Goal: Task Accomplishment & Management: Complete application form

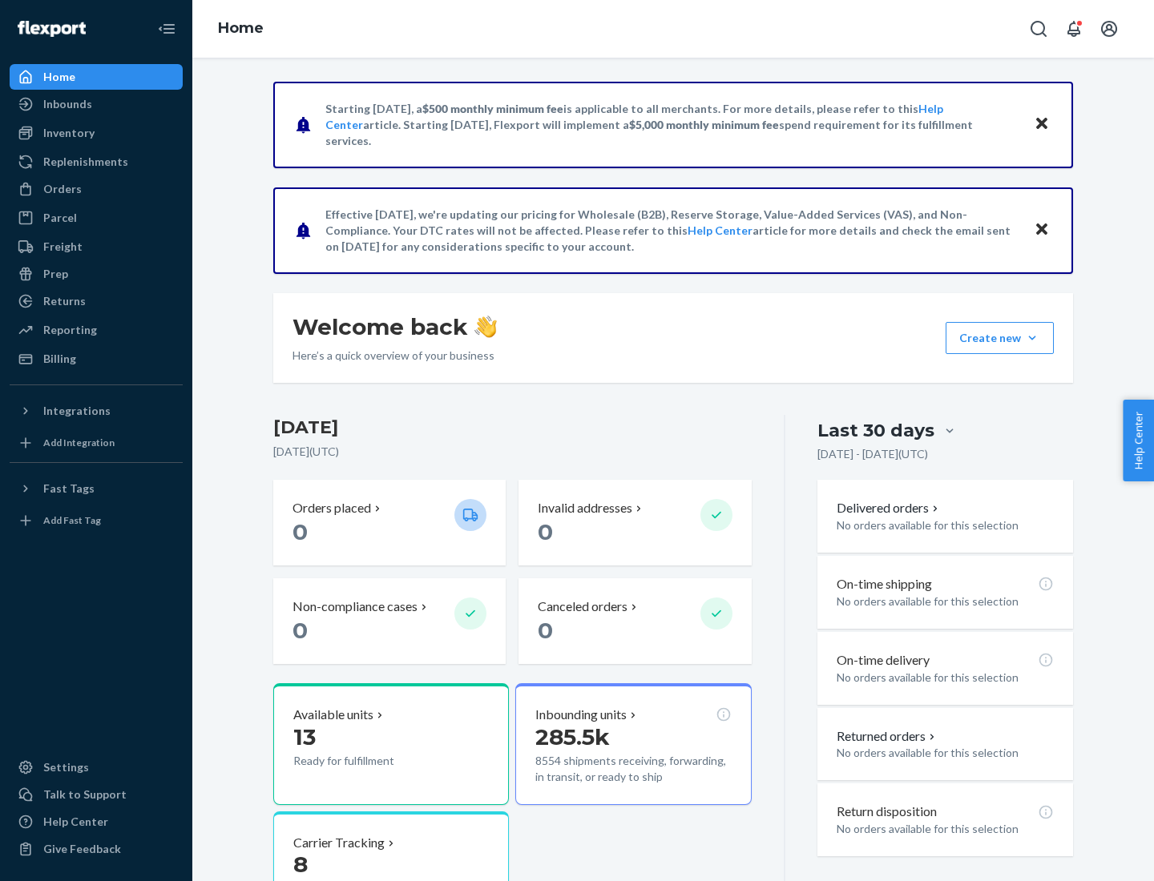
click at [1032, 338] on button "Create new Create new inbound Create new order Create new product" at bounding box center [1000, 338] width 108 height 32
click at [96, 104] on div "Inbounds" at bounding box center [96, 104] width 170 height 22
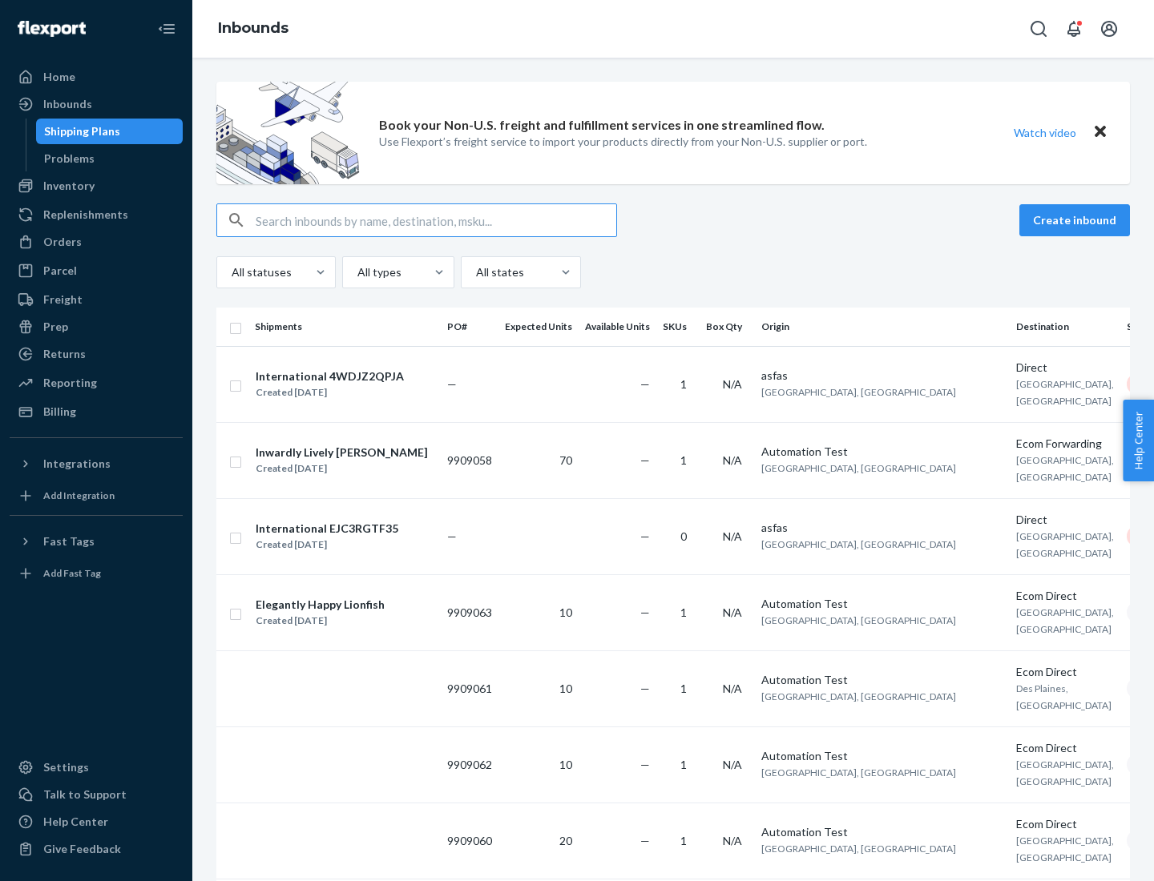
click at [1077, 220] on button "Create inbound" at bounding box center [1074, 220] width 111 height 32
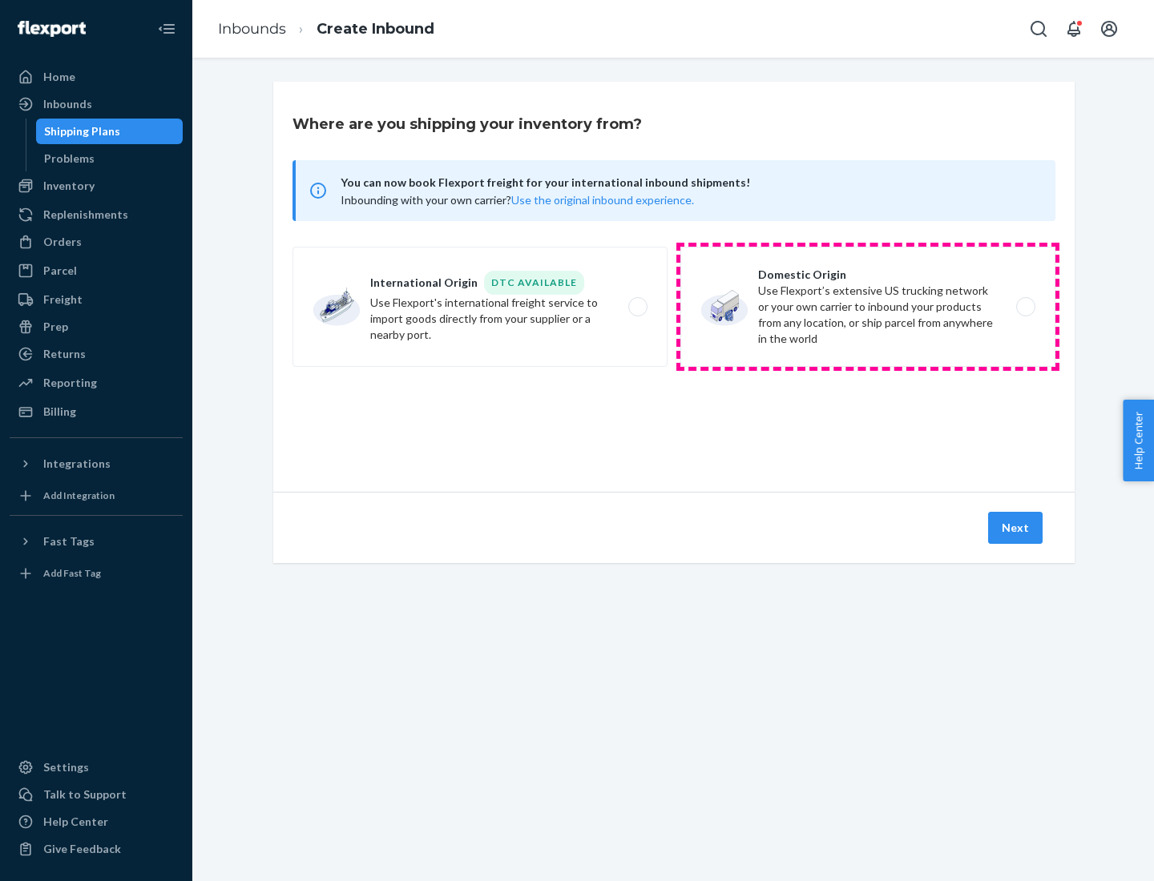
click at [868, 307] on label "Domestic Origin Use Flexport’s extensive US trucking network or your own carrie…" at bounding box center [867, 307] width 375 height 120
click at [1025, 307] on input "Domestic Origin Use Flexport’s extensive US trucking network or your own carrie…" at bounding box center [1030, 307] width 10 height 10
radio input "true"
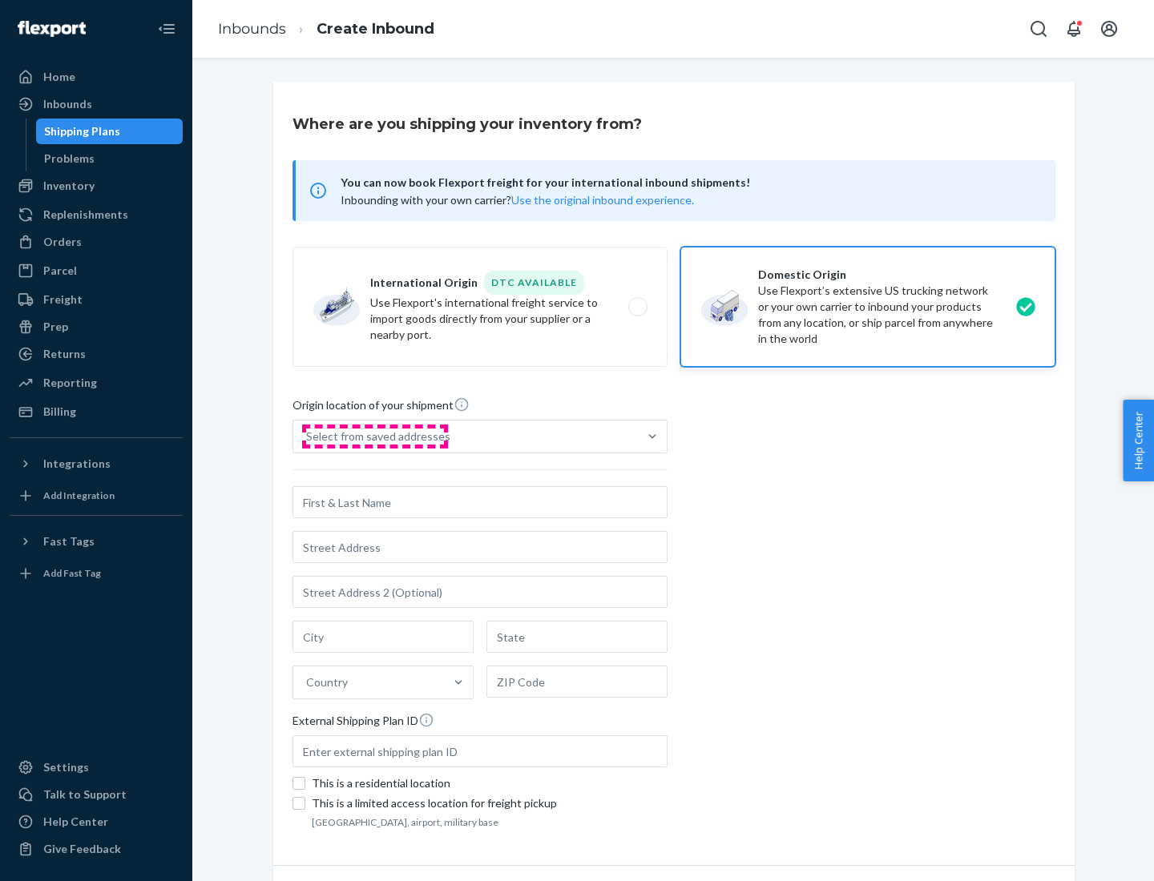
click at [374, 437] on div "Select from saved addresses" at bounding box center [378, 437] width 144 height 16
click at [308, 437] on input "Select from saved addresses" at bounding box center [307, 437] width 2 height 16
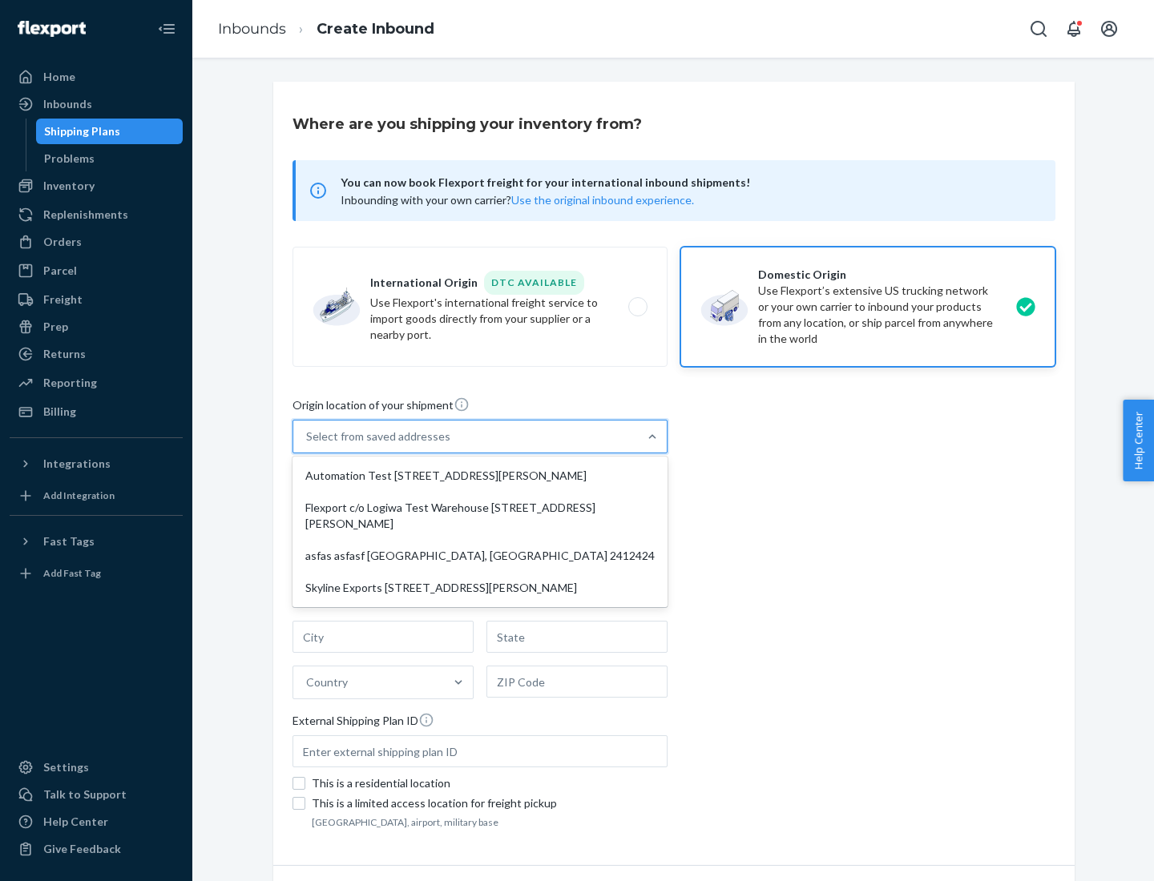
scroll to position [6, 0]
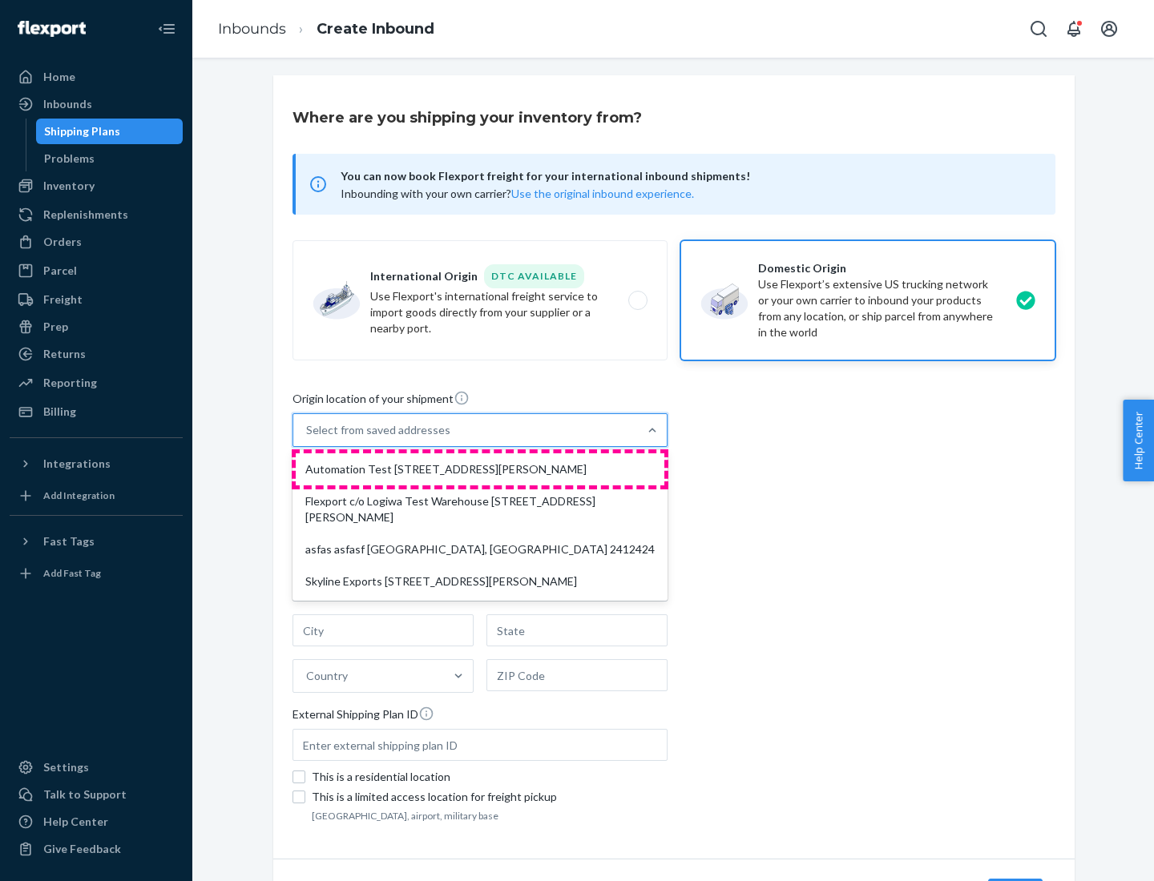
click at [480, 470] on div "Automation Test [STREET_ADDRESS][PERSON_NAME]" at bounding box center [480, 470] width 369 height 32
click at [308, 438] on input "option Automation Test [STREET_ADDRESS][PERSON_NAME] focused, 1 of 4. 4 results…" at bounding box center [307, 430] width 2 height 16
type input "Automation Test"
type input "9th Floor"
type input "[GEOGRAPHIC_DATA]"
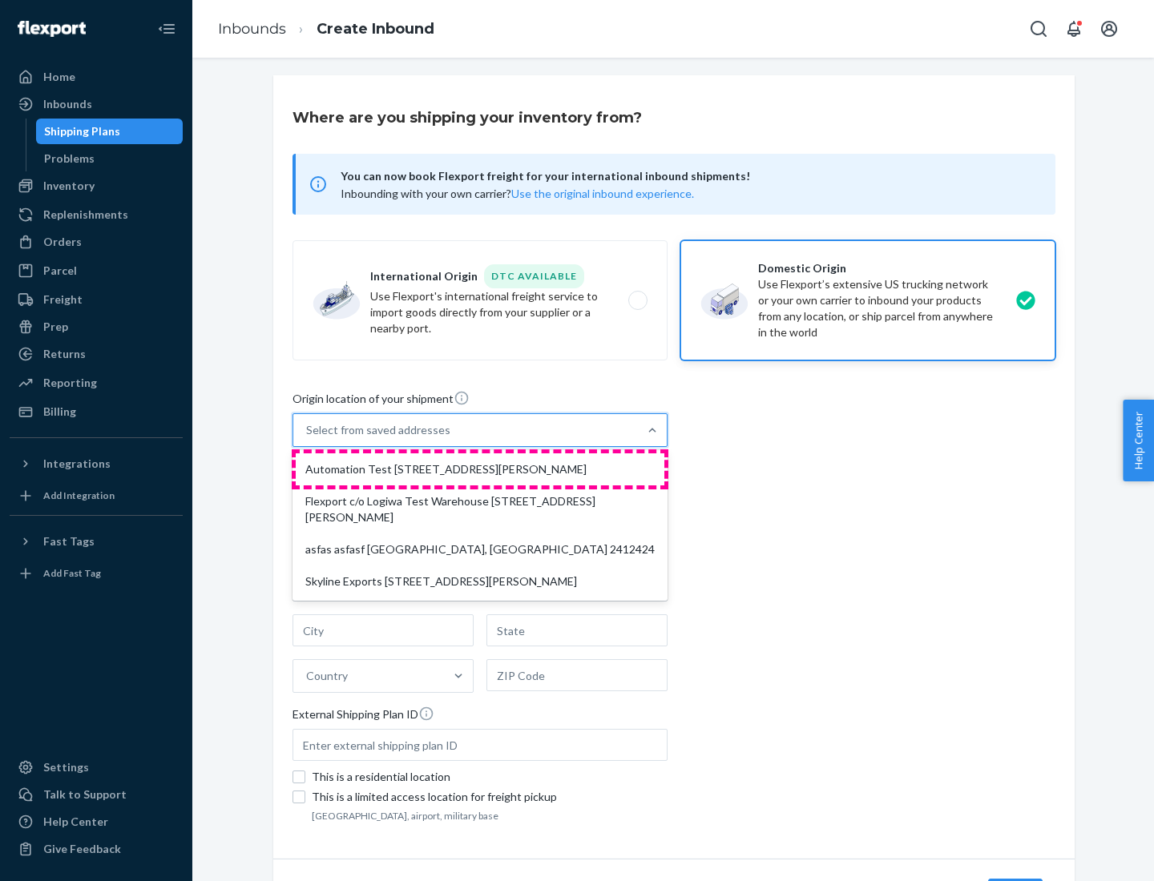
type input "CA"
type input "94104"
type input "[STREET_ADDRESS][PERSON_NAME]"
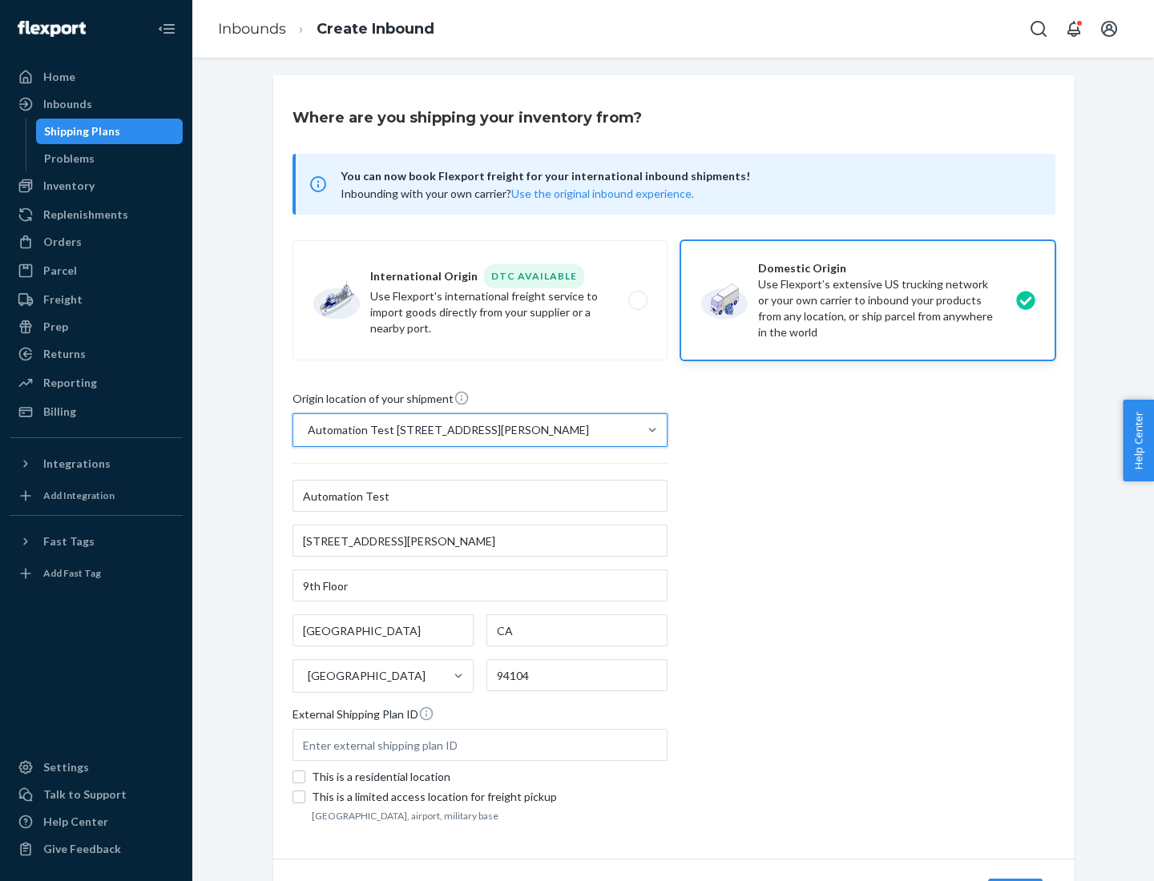
scroll to position [94, 0]
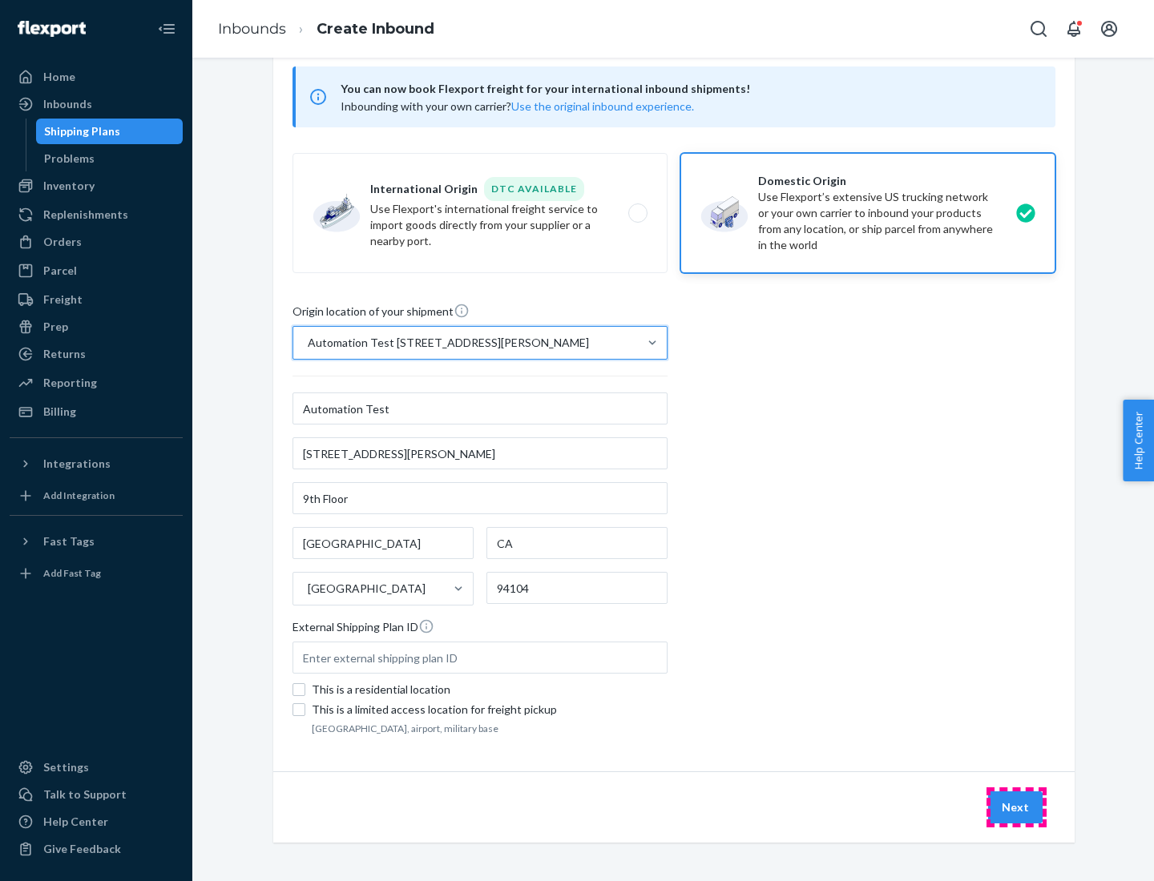
click at [1016, 808] on button "Next" at bounding box center [1015, 808] width 54 height 32
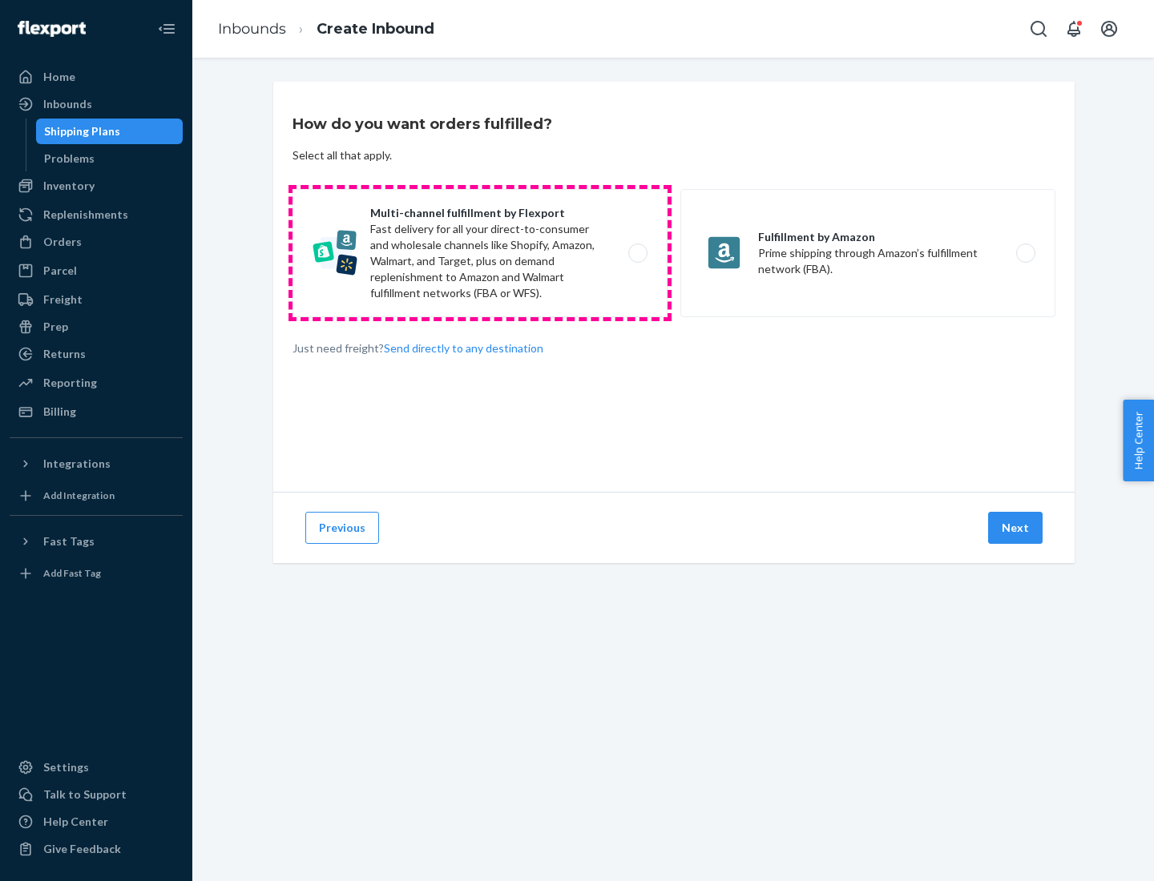
click at [480, 253] on label "Multi-channel fulfillment by Flexport Fast delivery for all your direct-to-cons…" at bounding box center [479, 253] width 375 height 128
click at [637, 253] on input "Multi-channel fulfillment by Flexport Fast delivery for all your direct-to-cons…" at bounding box center [642, 253] width 10 height 10
radio input "true"
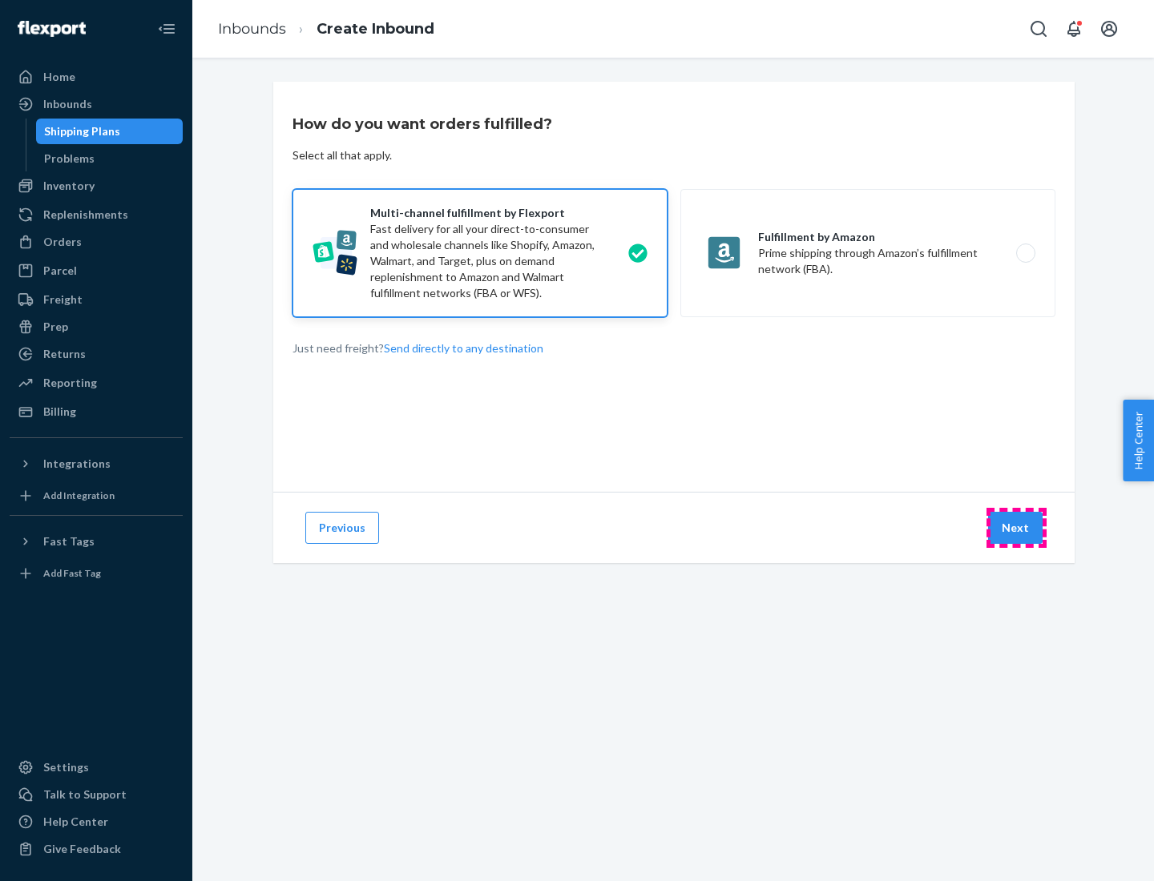
click at [1016, 528] on button "Next" at bounding box center [1015, 528] width 54 height 32
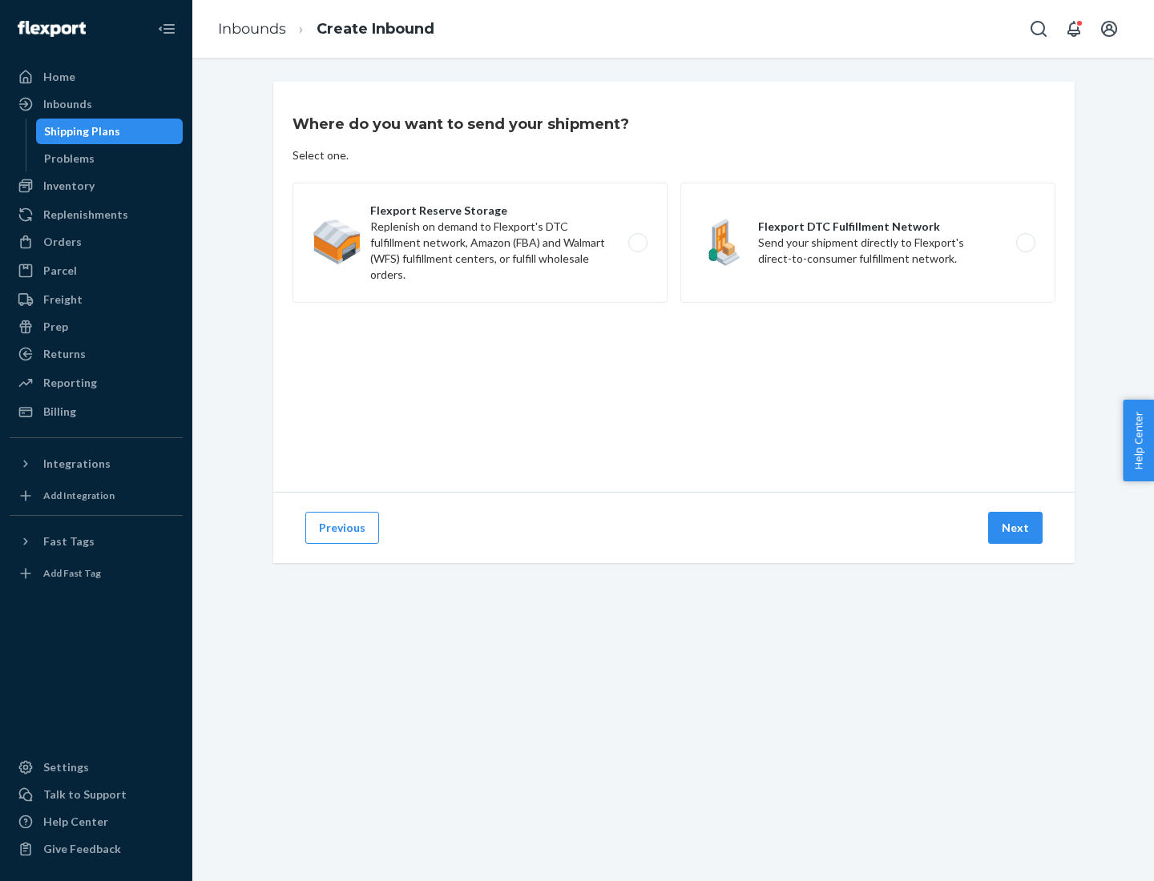
click at [868, 243] on label "Flexport DTC Fulfillment Network Send your shipment directly to Flexport's dire…" at bounding box center [867, 243] width 375 height 120
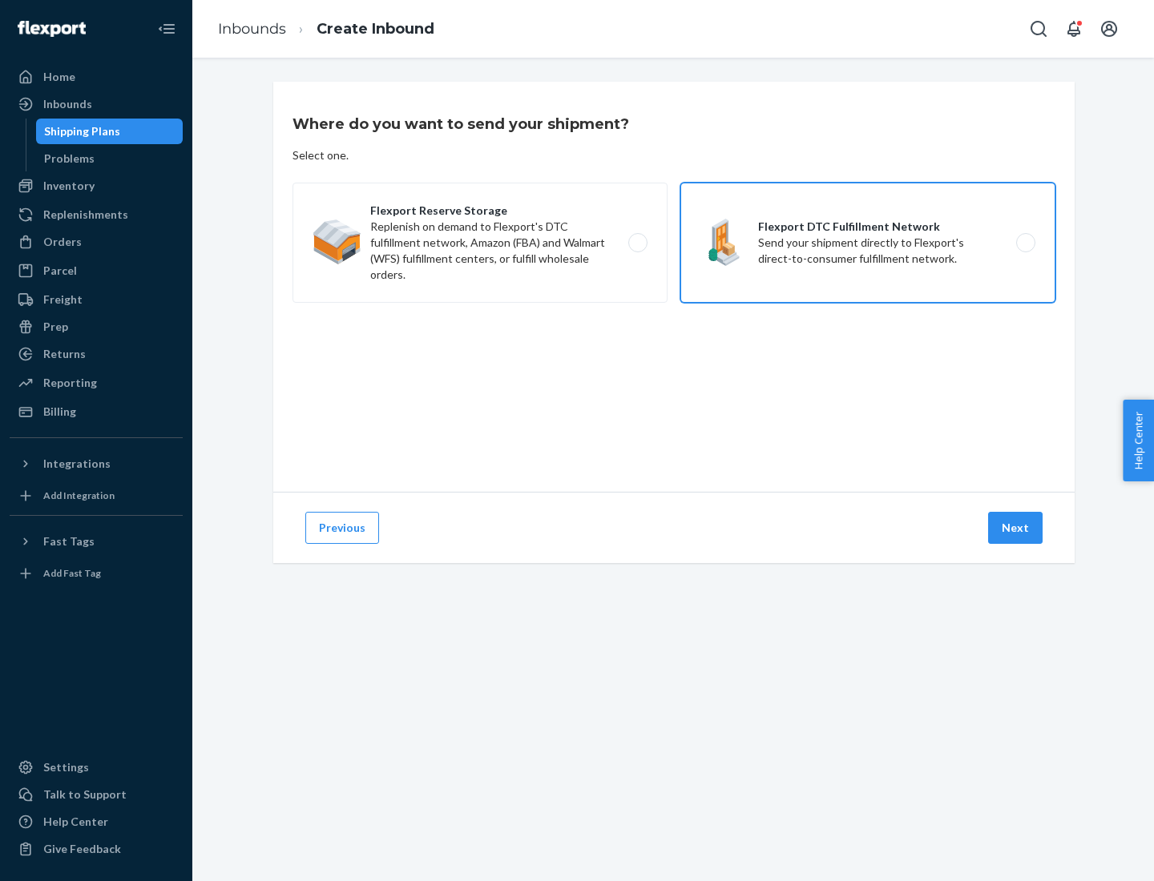
click at [1025, 243] on input "Flexport DTC Fulfillment Network Send your shipment directly to Flexport's dire…" at bounding box center [1030, 243] width 10 height 10
radio input "true"
click at [1016, 528] on button "Next" at bounding box center [1015, 528] width 54 height 32
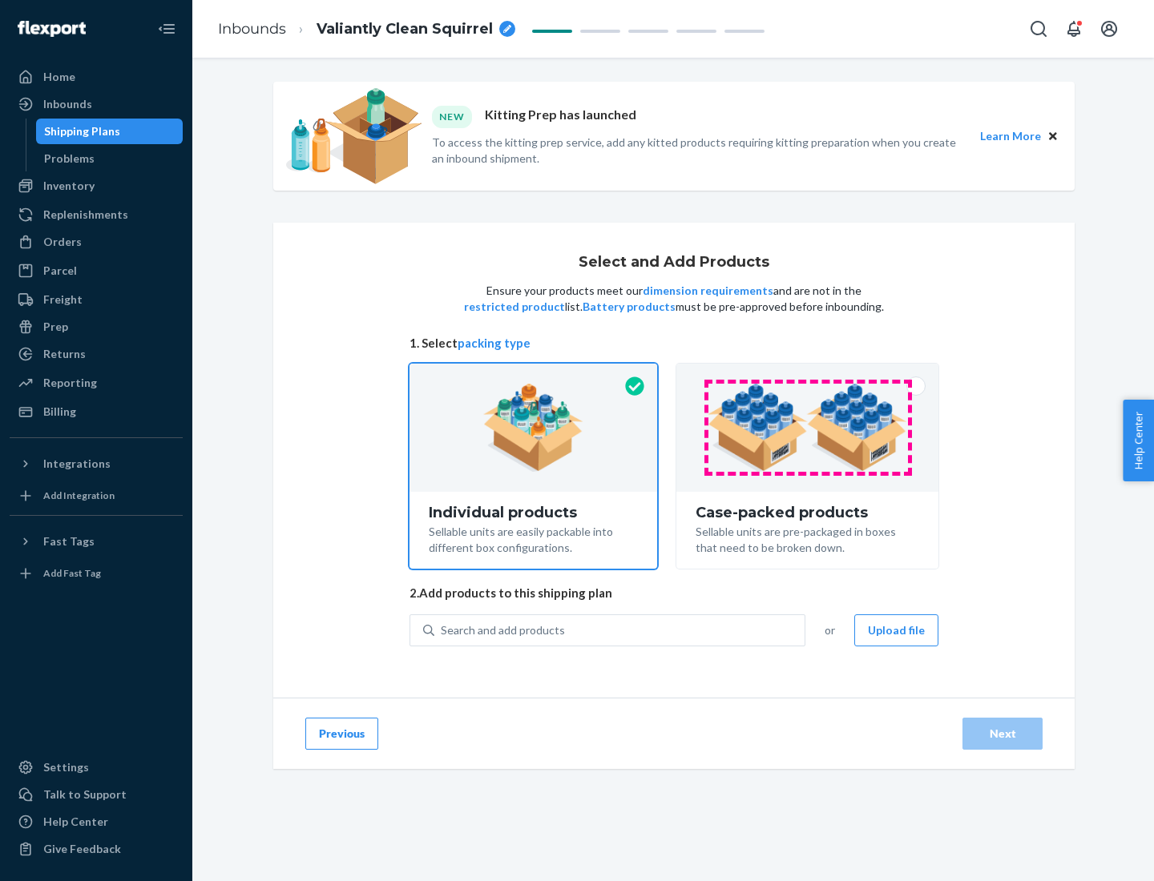
click at [808, 428] on img at bounding box center [808, 428] width 200 height 88
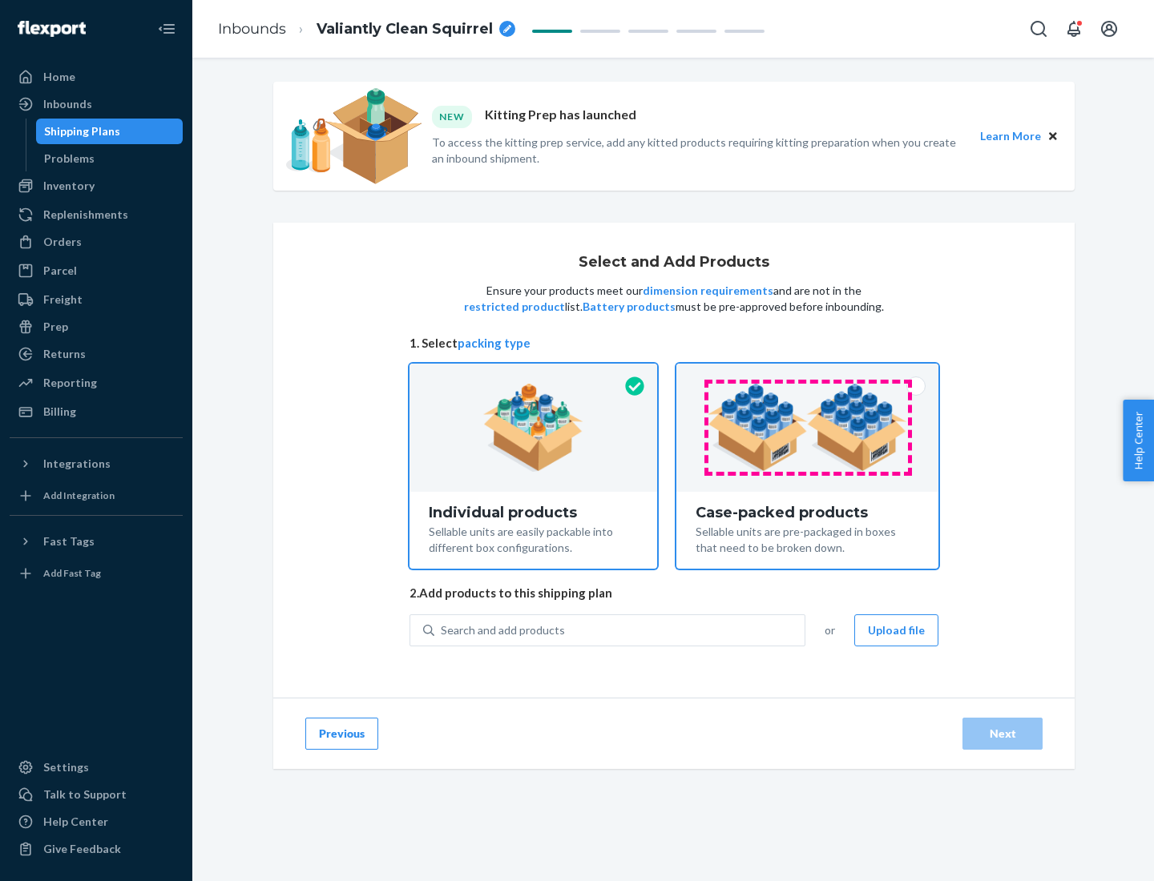
click at [808, 374] on input "Case-packed products Sellable units are pre-packaged in boxes that need to be b…" at bounding box center [807, 369] width 10 height 10
radio input "true"
radio input "false"
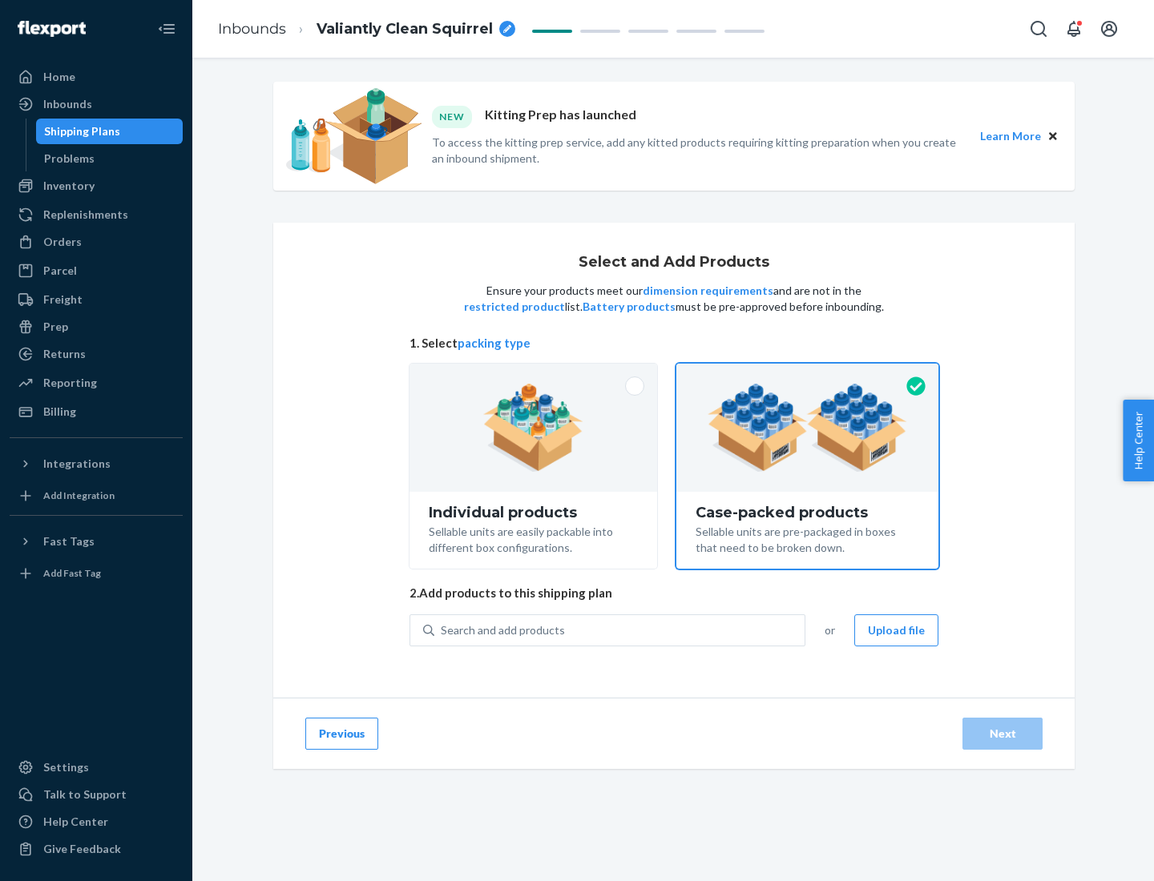
click at [620, 630] on div "Search and add products" at bounding box center [619, 630] width 370 height 29
click at [442, 630] on input "Search and add products" at bounding box center [442, 631] width 2 height 16
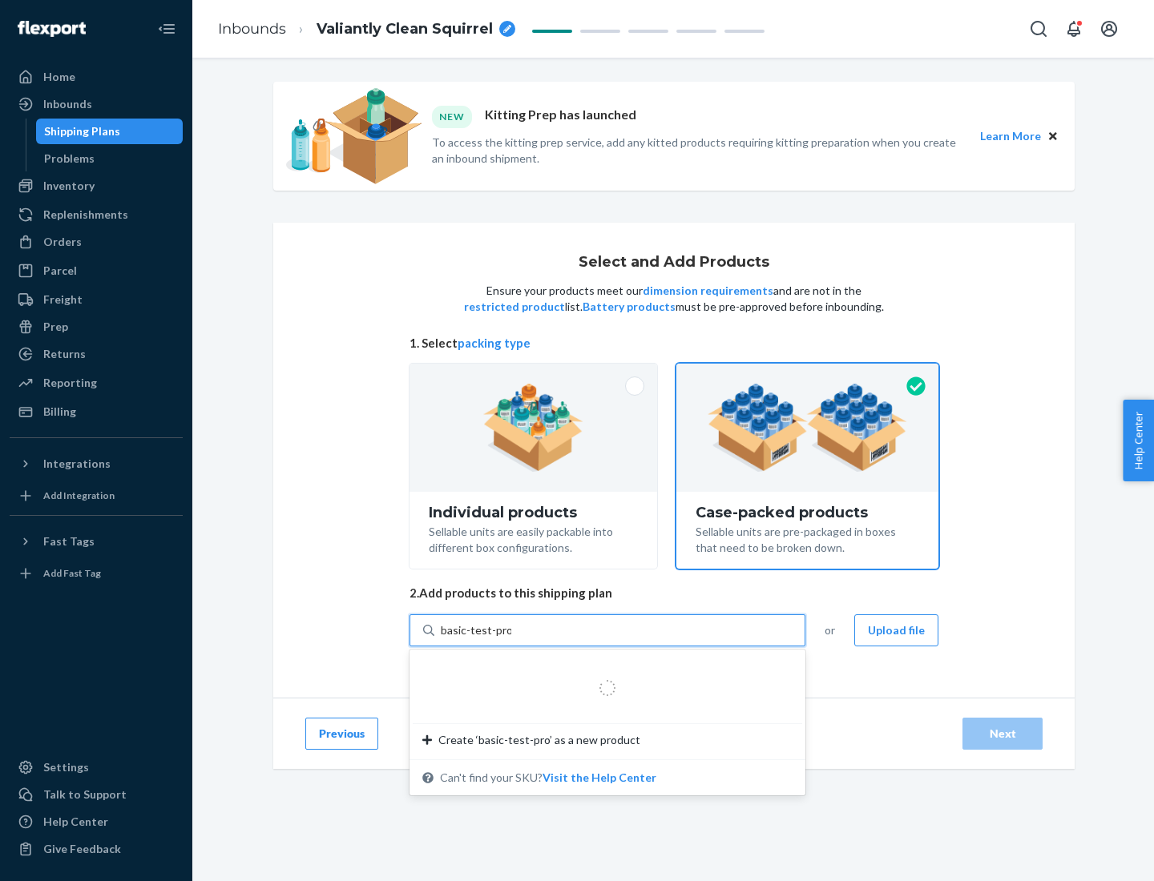
type input "basic-test-product-1"
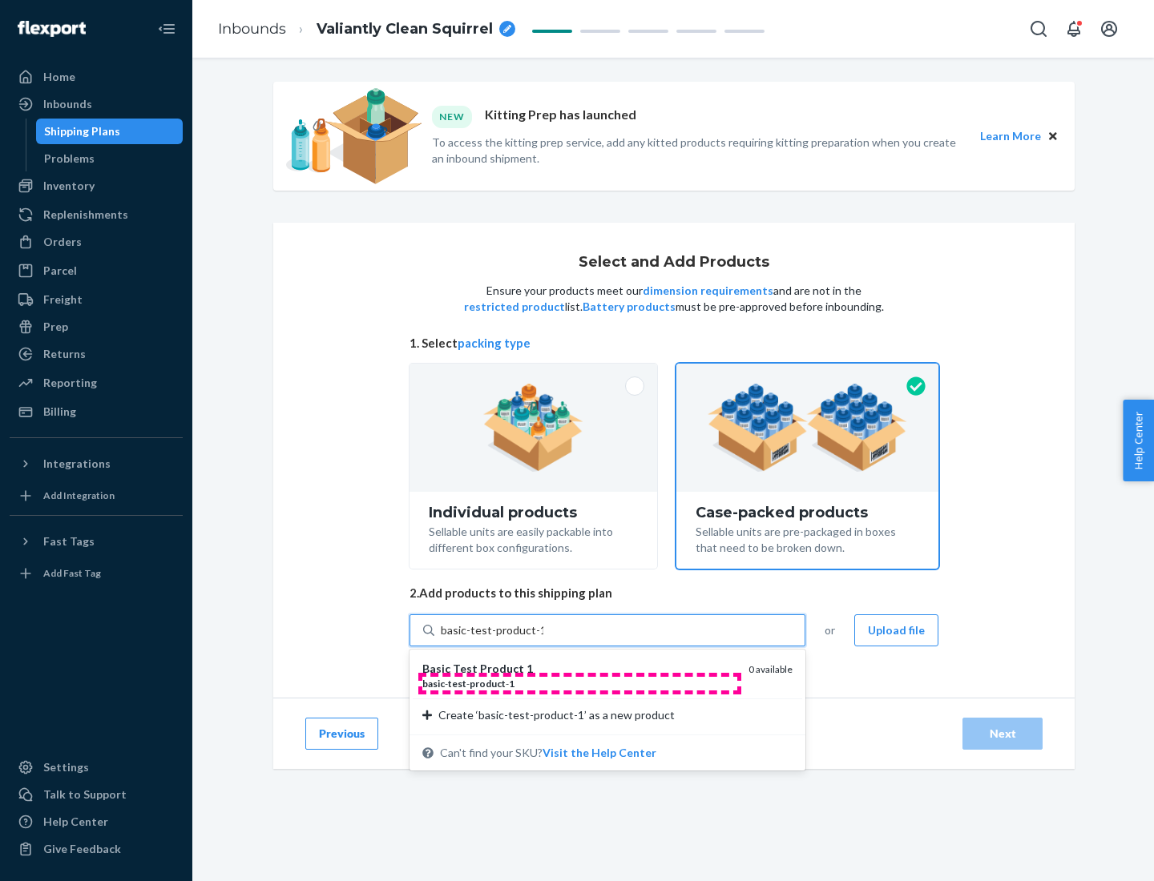
click at [579, 684] on div "basic - test - product - 1" at bounding box center [578, 684] width 313 height 14
click at [543, 639] on input "basic-test-product-1" at bounding box center [492, 631] width 103 height 16
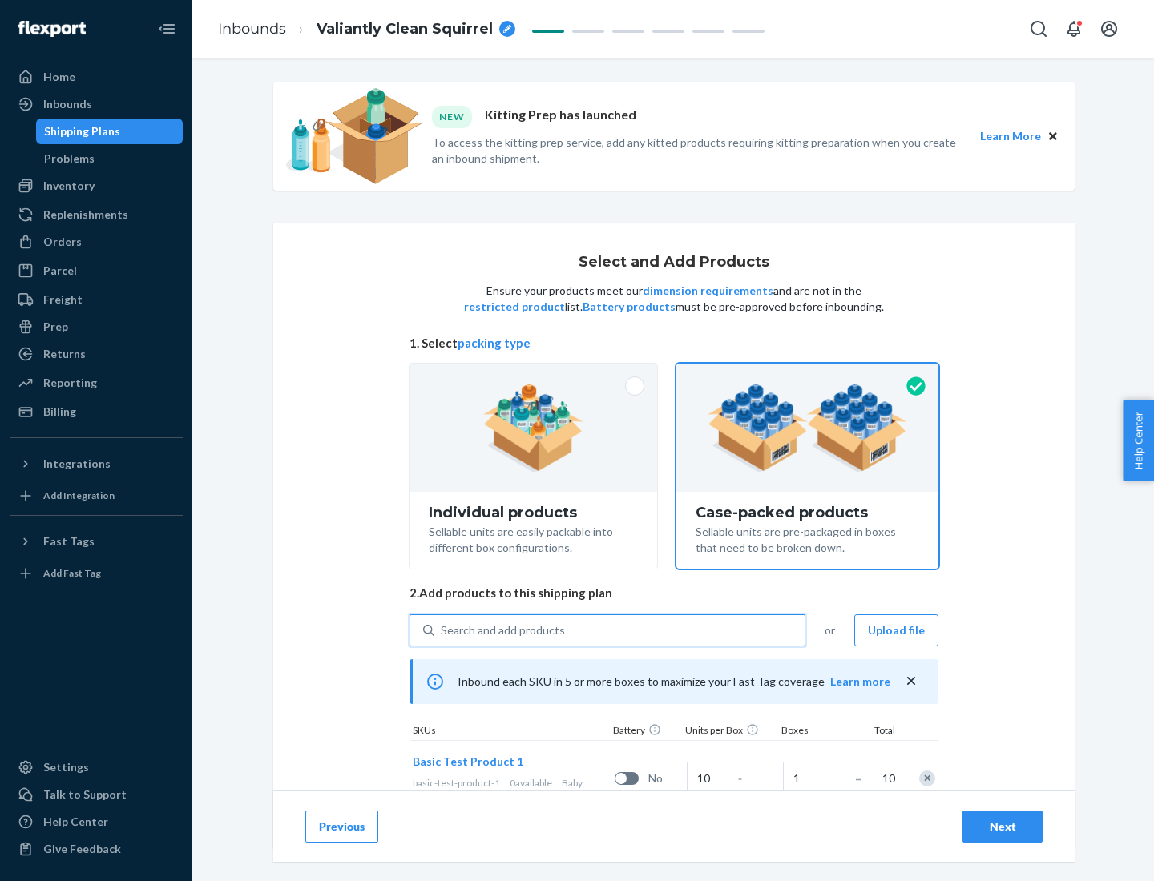
scroll to position [58, 0]
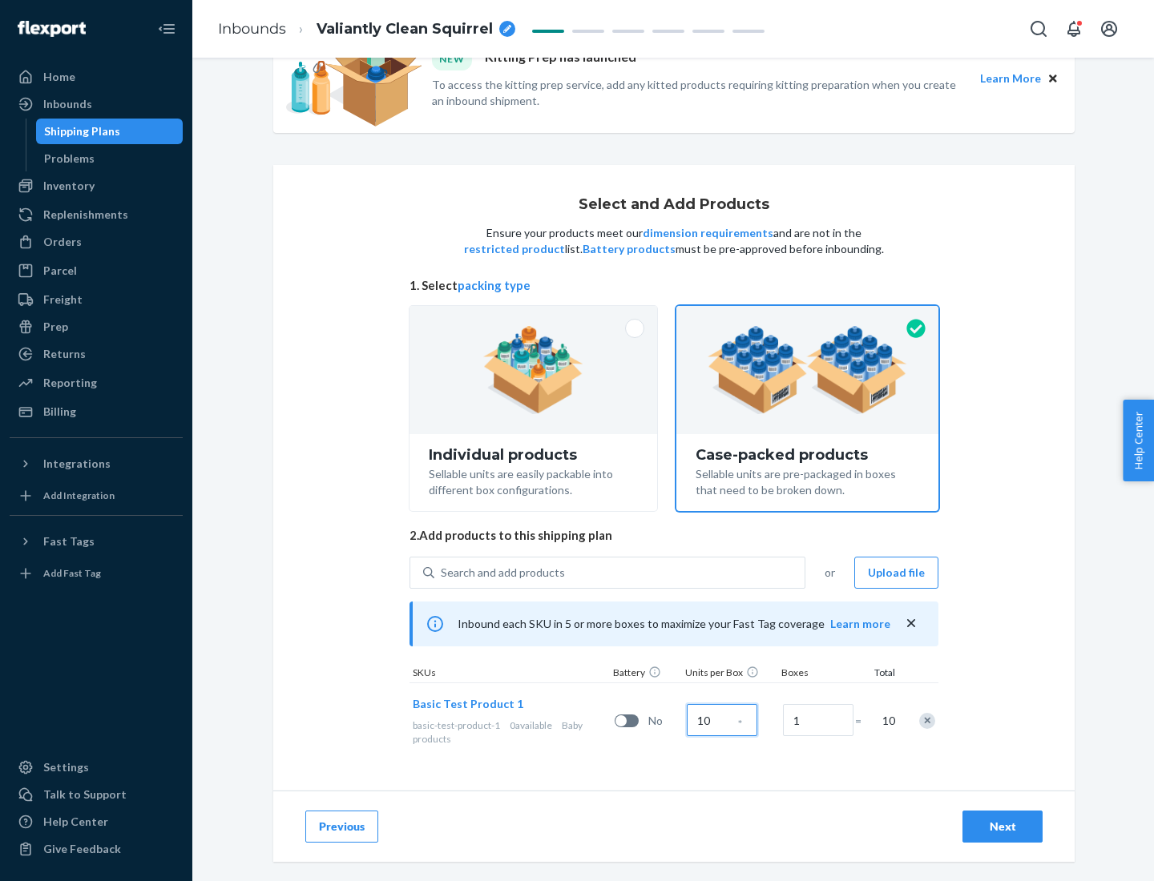
type input "10"
type input "7"
click at [1002, 827] on div "Next" at bounding box center [1002, 827] width 53 height 16
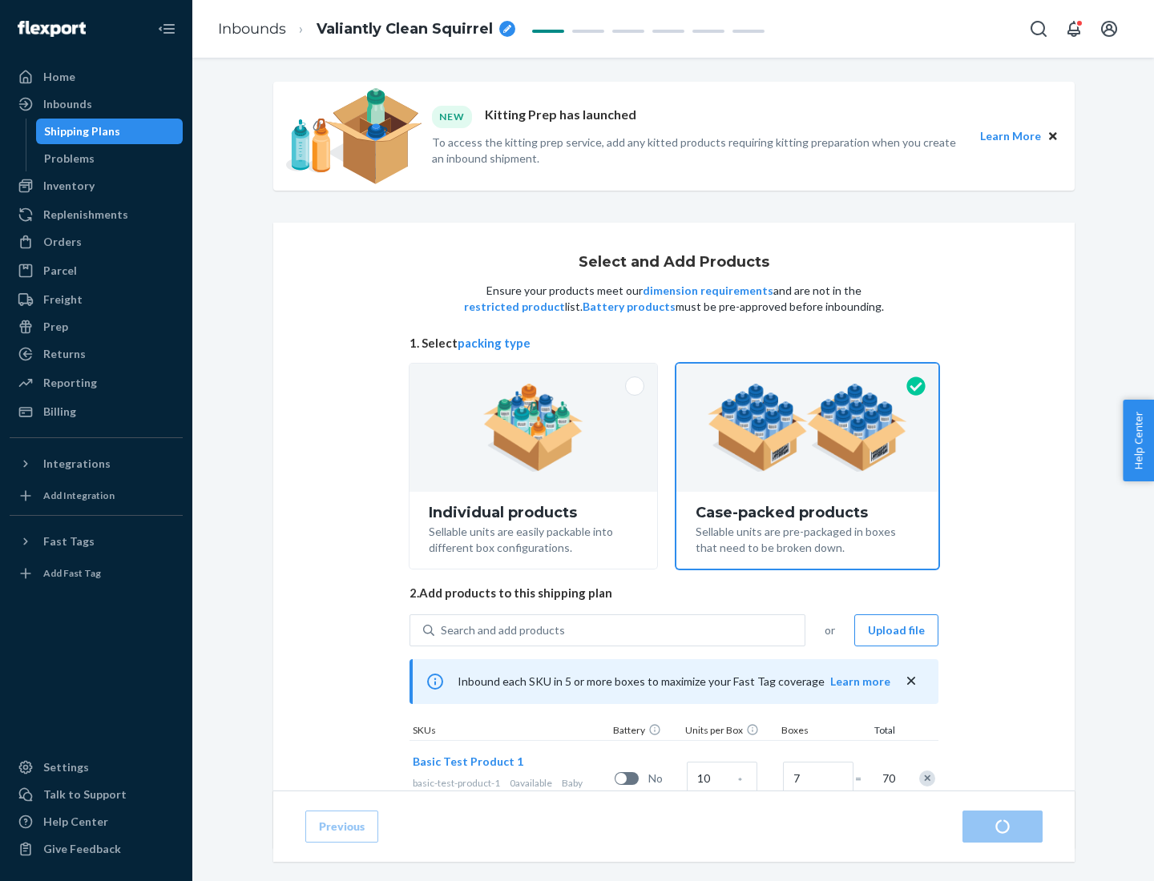
radio input "true"
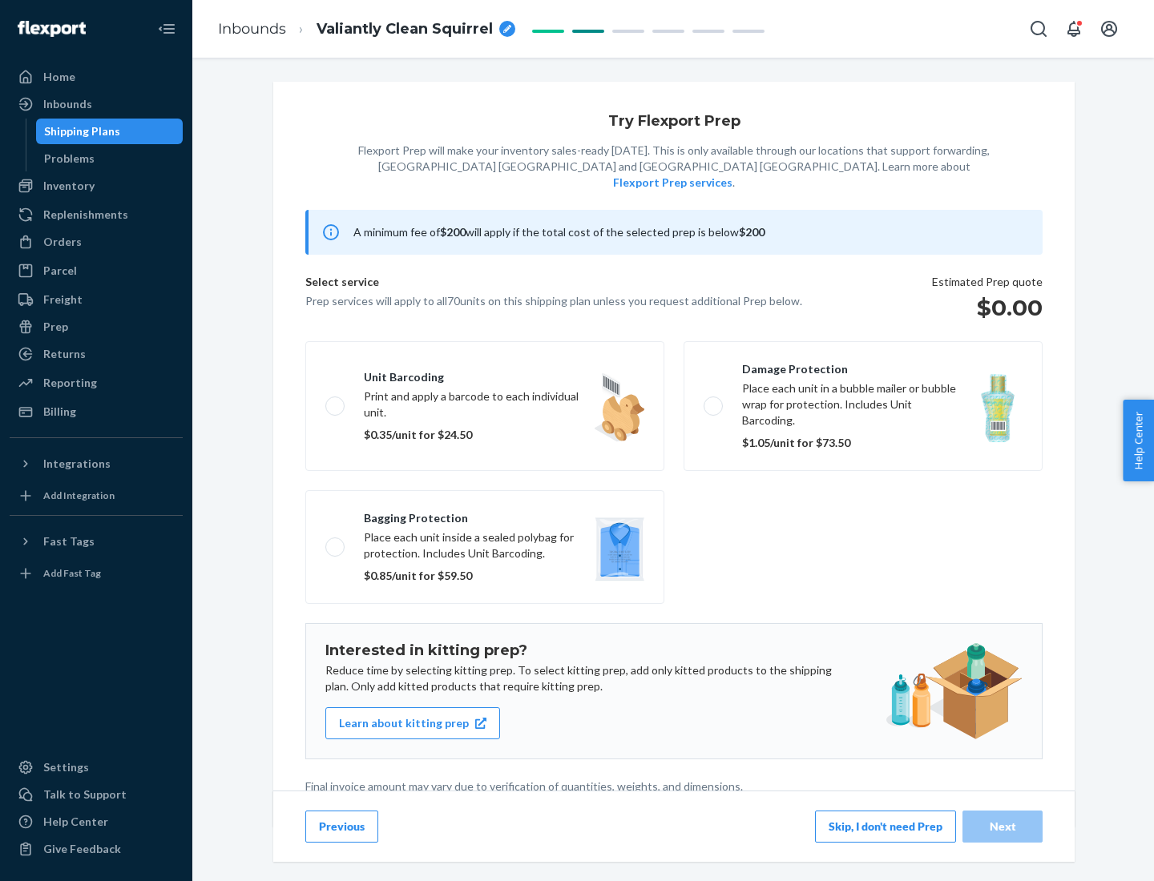
scroll to position [4, 0]
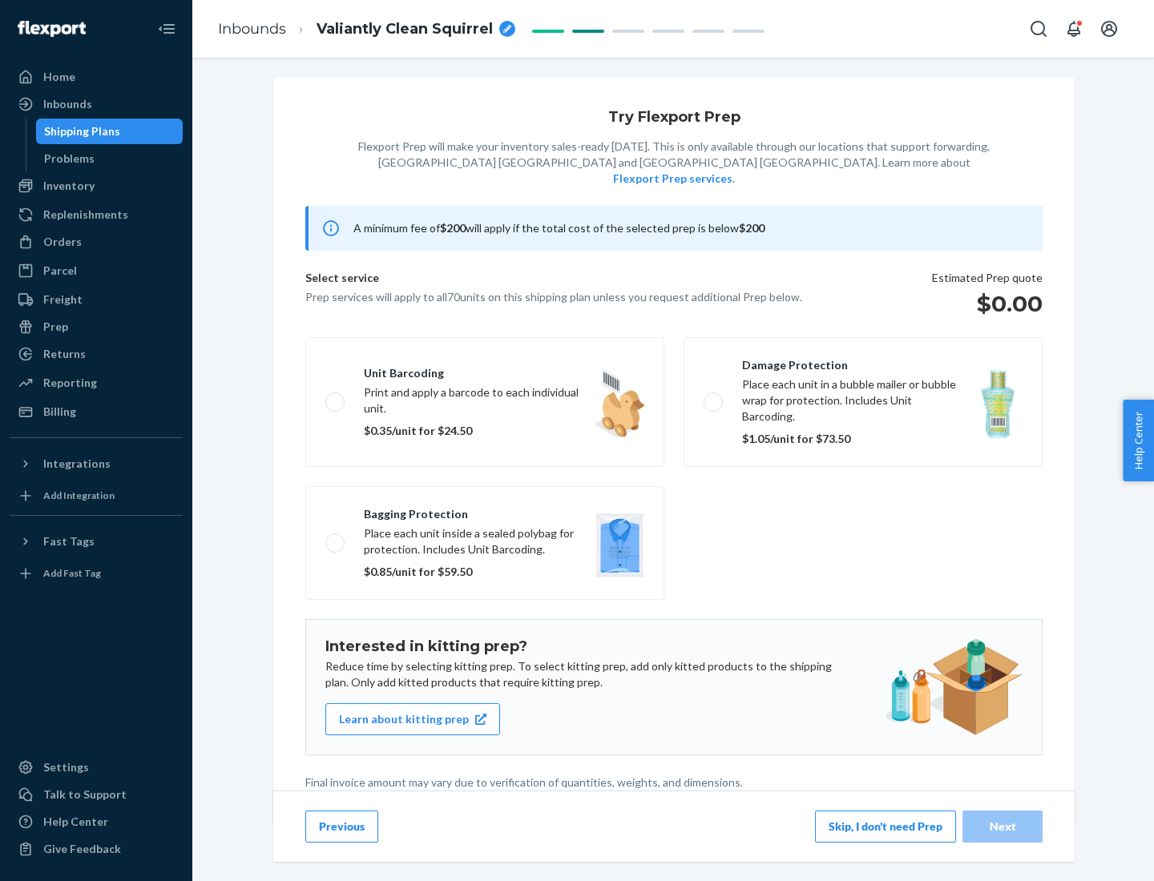
click at [485, 510] on label "Bagging protection Place each unit inside a sealed polybag for protection. Incl…" at bounding box center [484, 543] width 359 height 114
click at [336, 538] on input "Bagging protection Place each unit inside a sealed polybag for protection. Incl…" at bounding box center [330, 543] width 10 height 10
checkbox input "true"
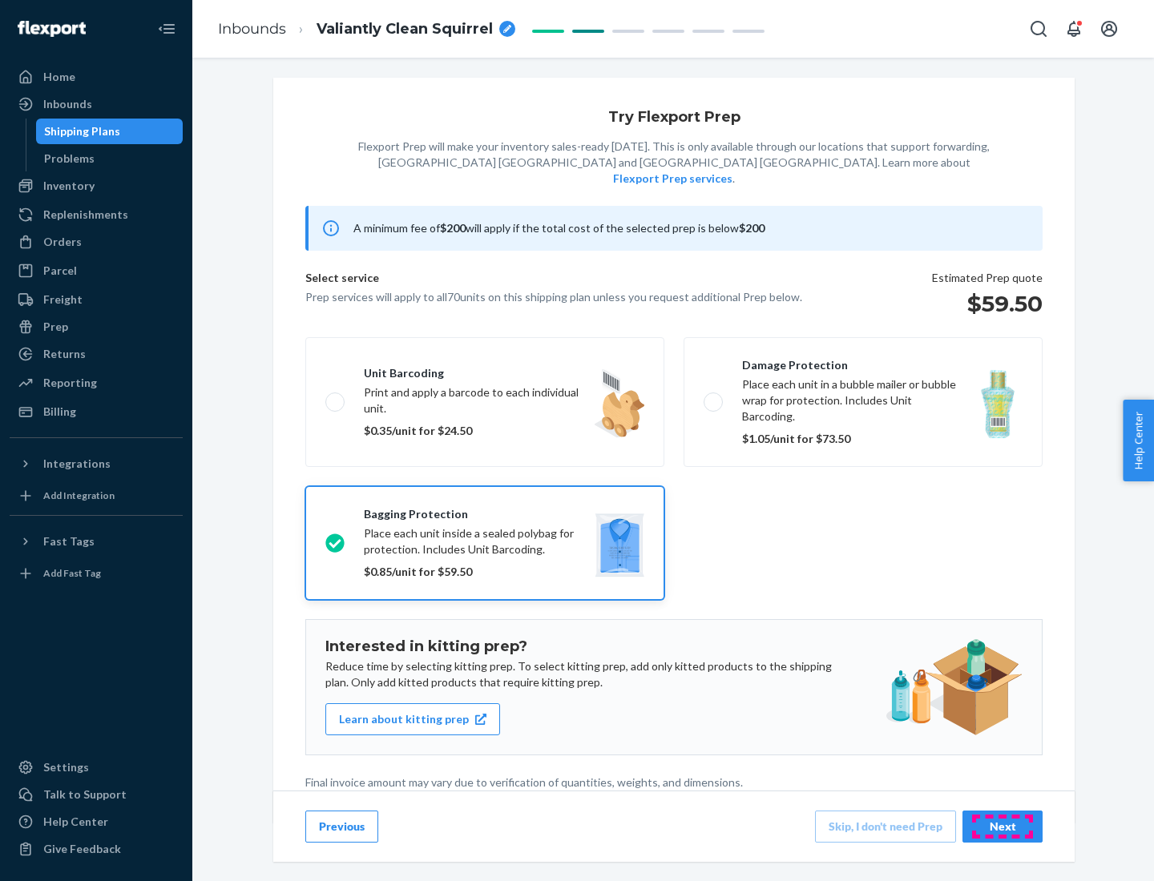
click at [1002, 826] on div "Next" at bounding box center [1002, 827] width 53 height 16
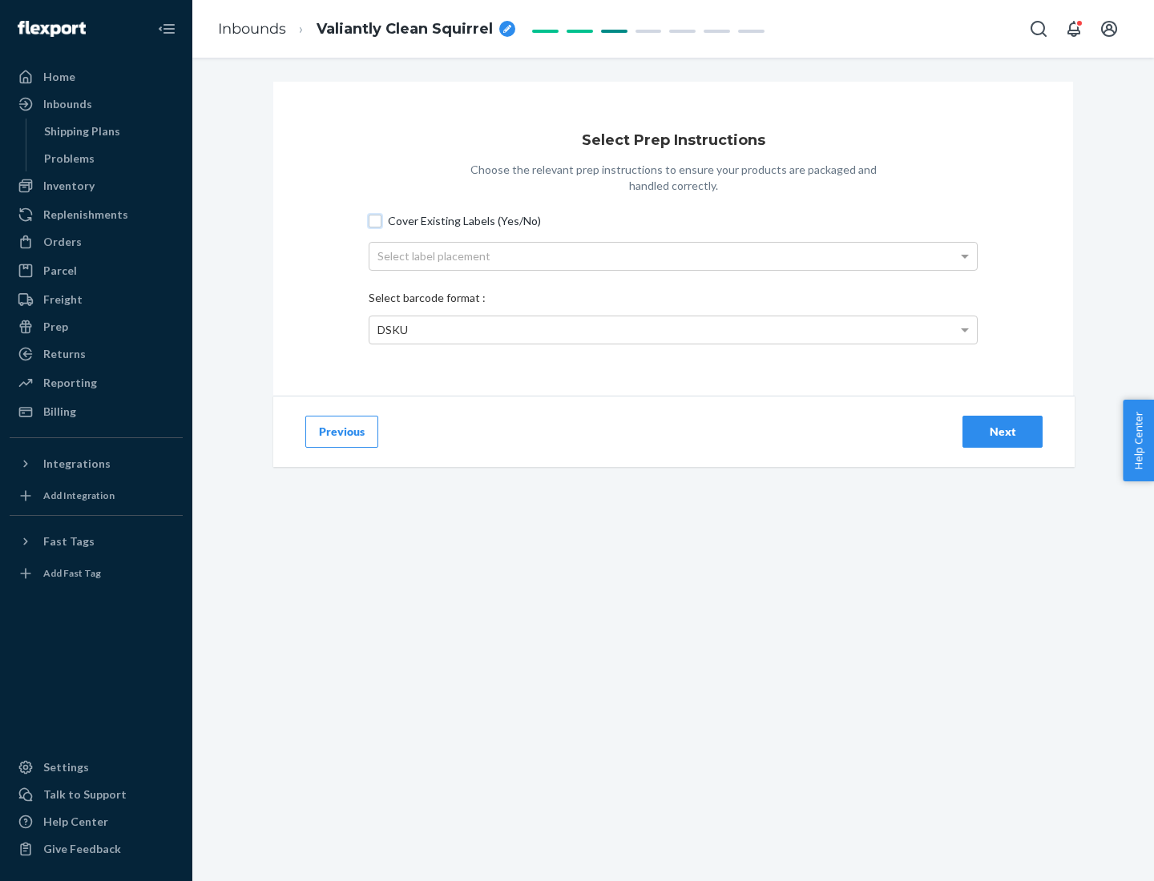
click at [375, 220] on input "Cover Existing Labels (Yes/No)" at bounding box center [375, 221] width 13 height 13
checkbox input "true"
click at [673, 256] on div "Select label placement" at bounding box center [672, 256] width 607 height 27
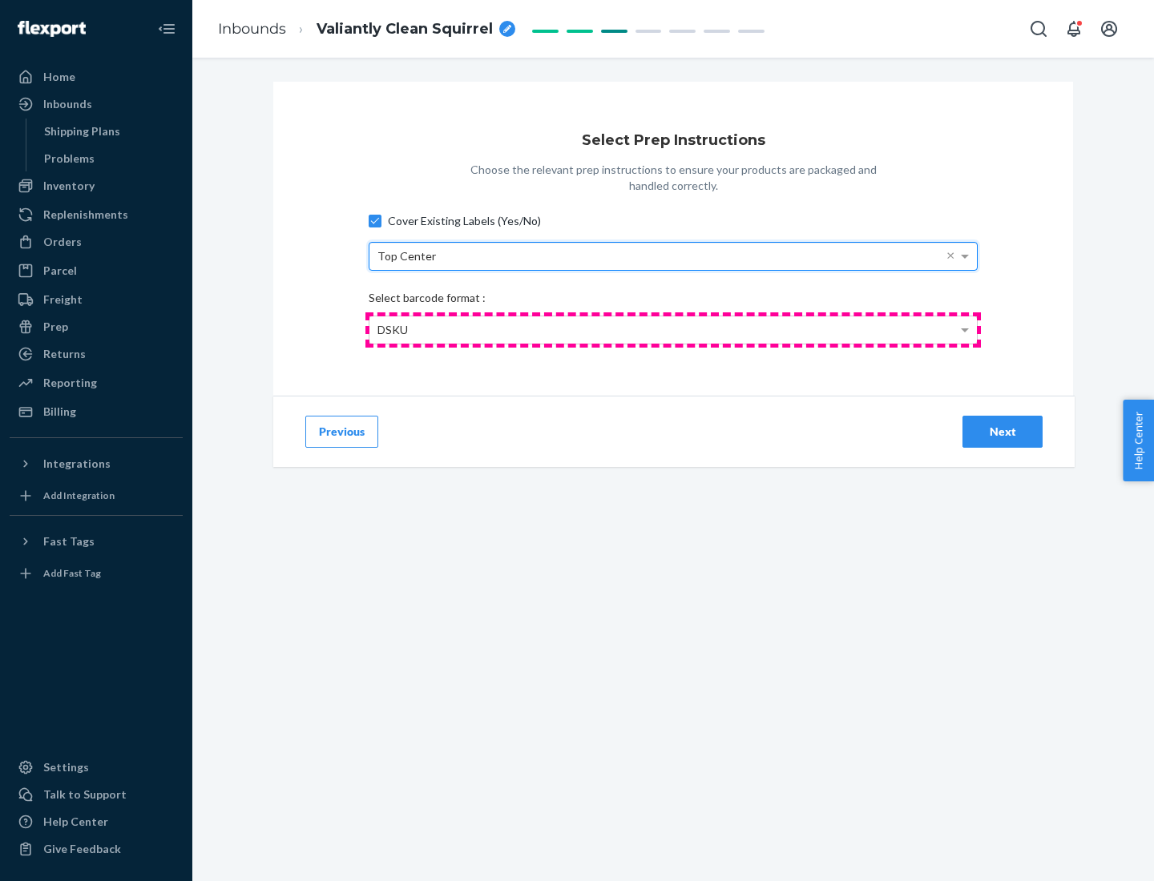
click at [673, 329] on div "DSKU" at bounding box center [672, 330] width 607 height 27
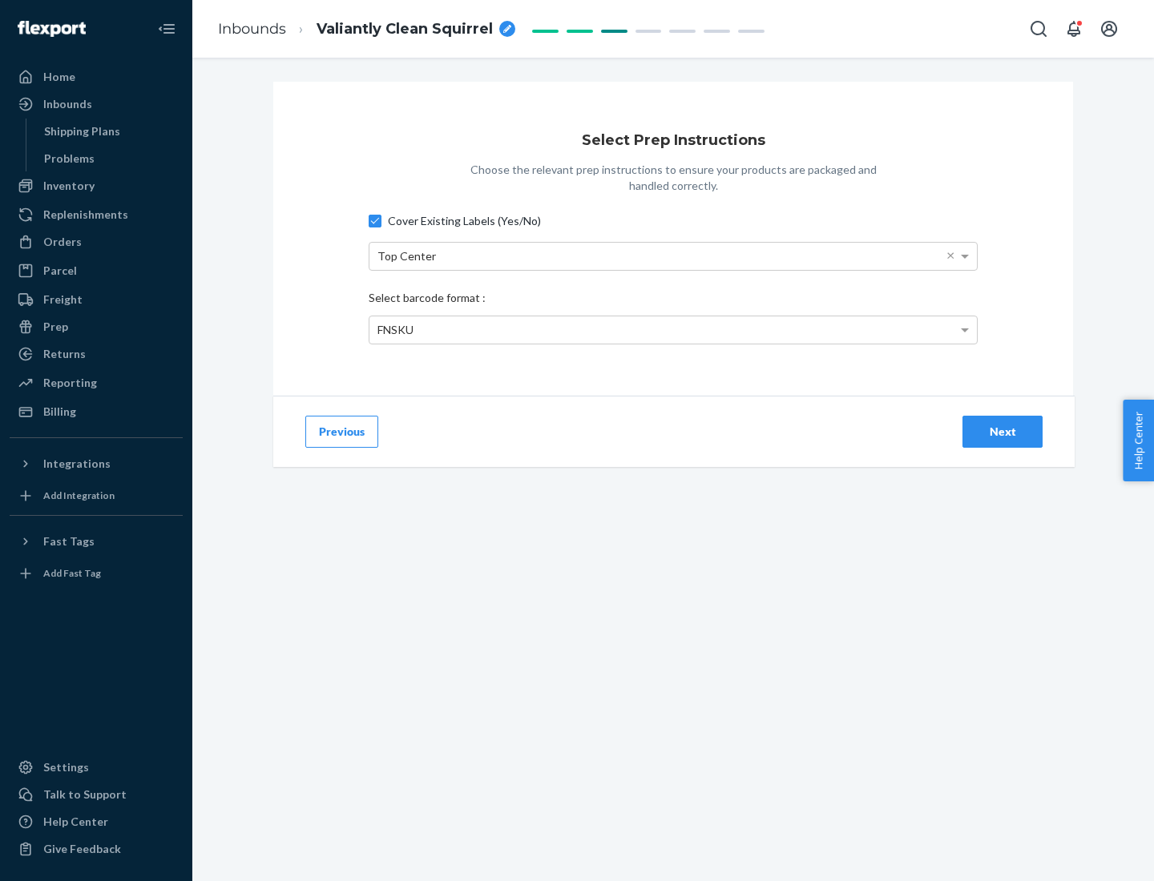
click at [1002, 431] on div "Next" at bounding box center [1002, 432] width 53 height 16
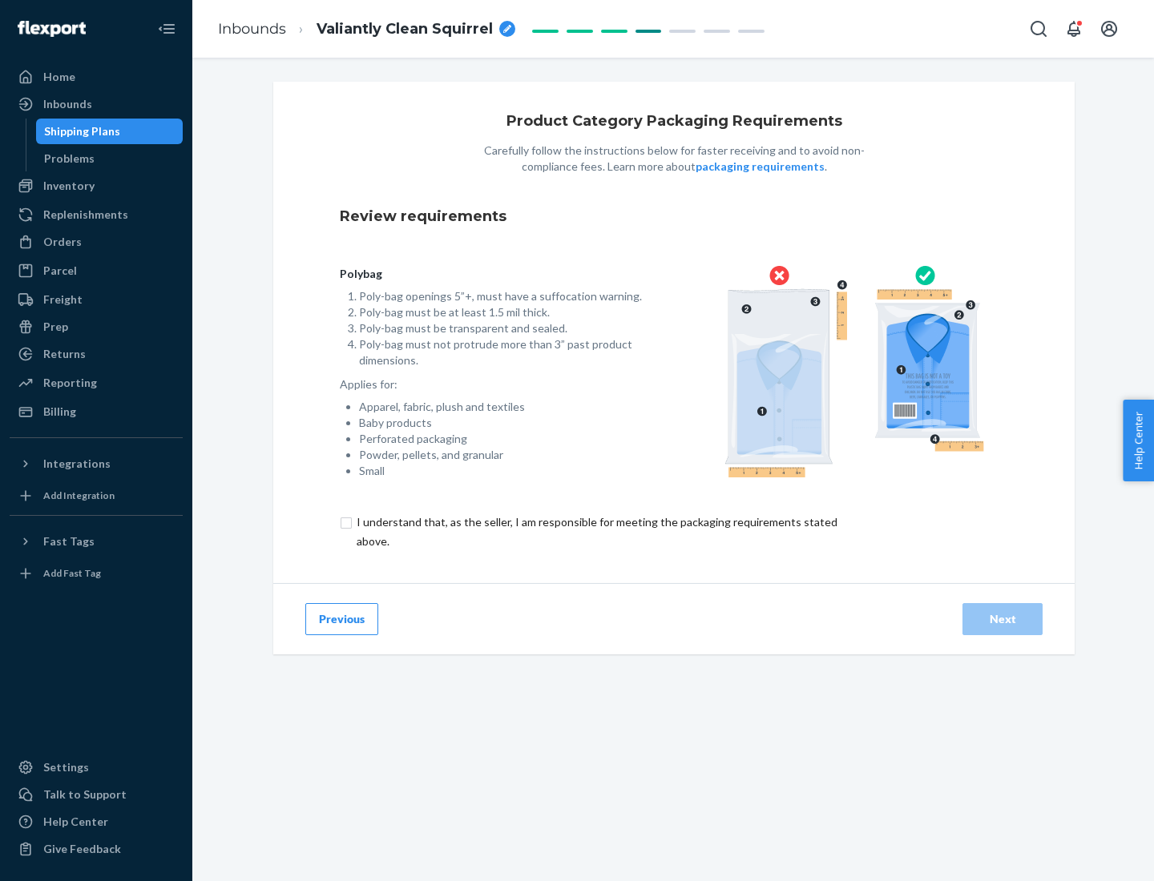
click at [595, 531] on input "checkbox" at bounding box center [606, 532] width 533 height 38
checkbox input "true"
click at [1002, 619] on div "Next" at bounding box center [1002, 619] width 53 height 16
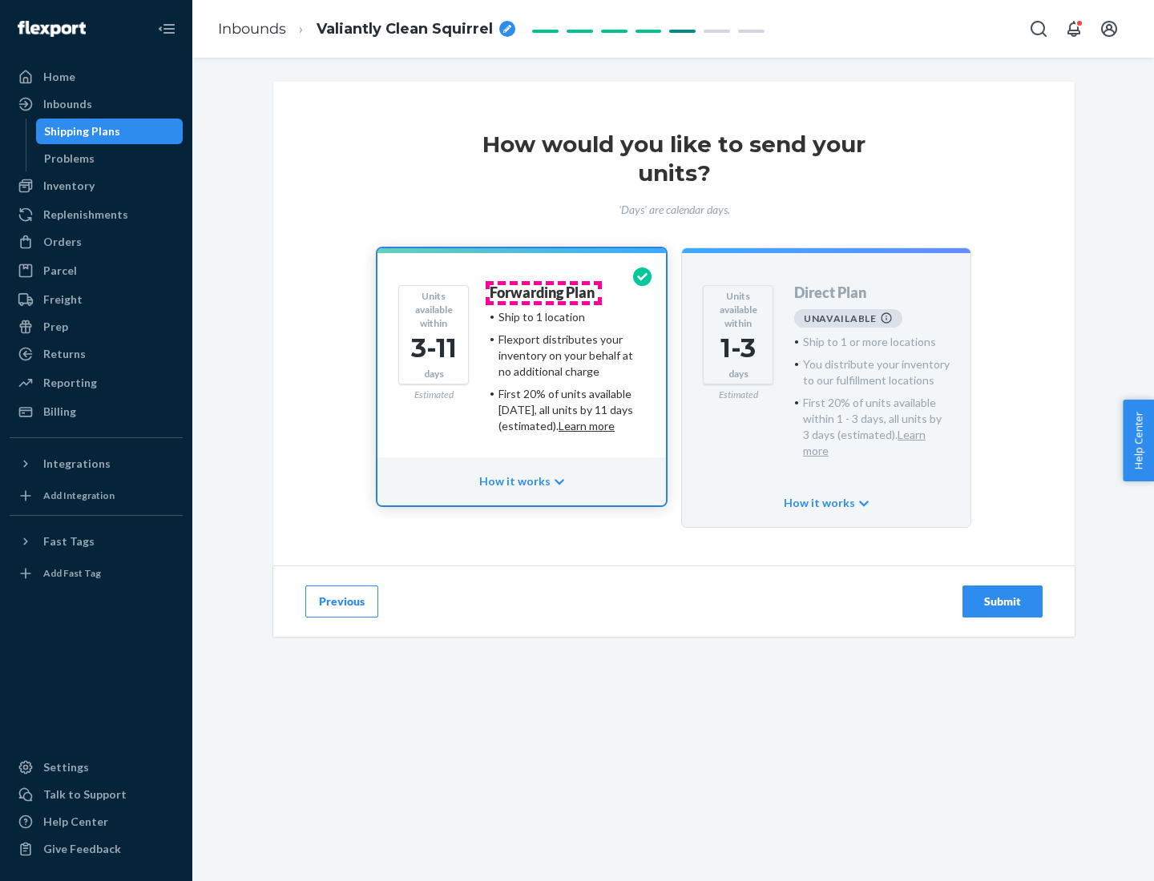
click at [543, 292] on h4 "Forwarding Plan" at bounding box center [542, 293] width 105 height 16
click at [1002, 594] on div "Submit" at bounding box center [1002, 602] width 53 height 16
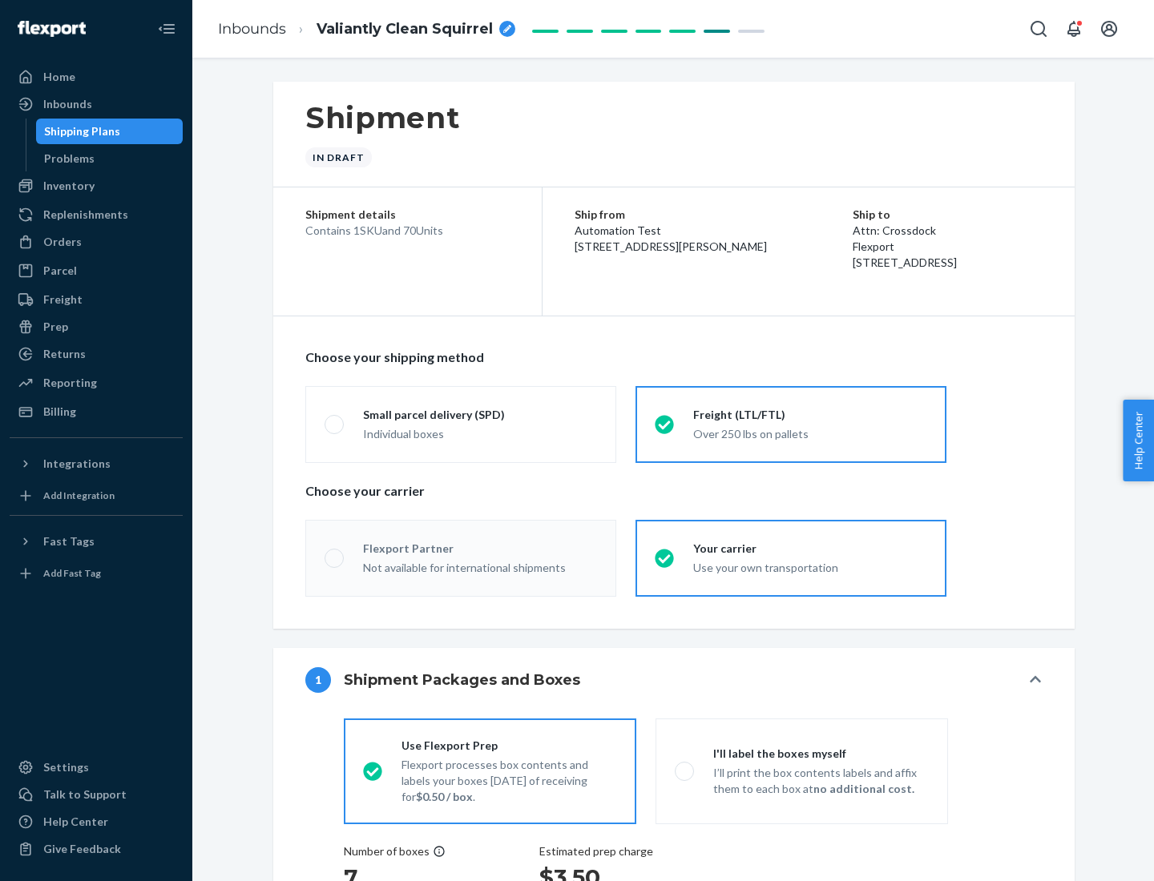
radio input "true"
radio input "false"
radio input "true"
radio input "false"
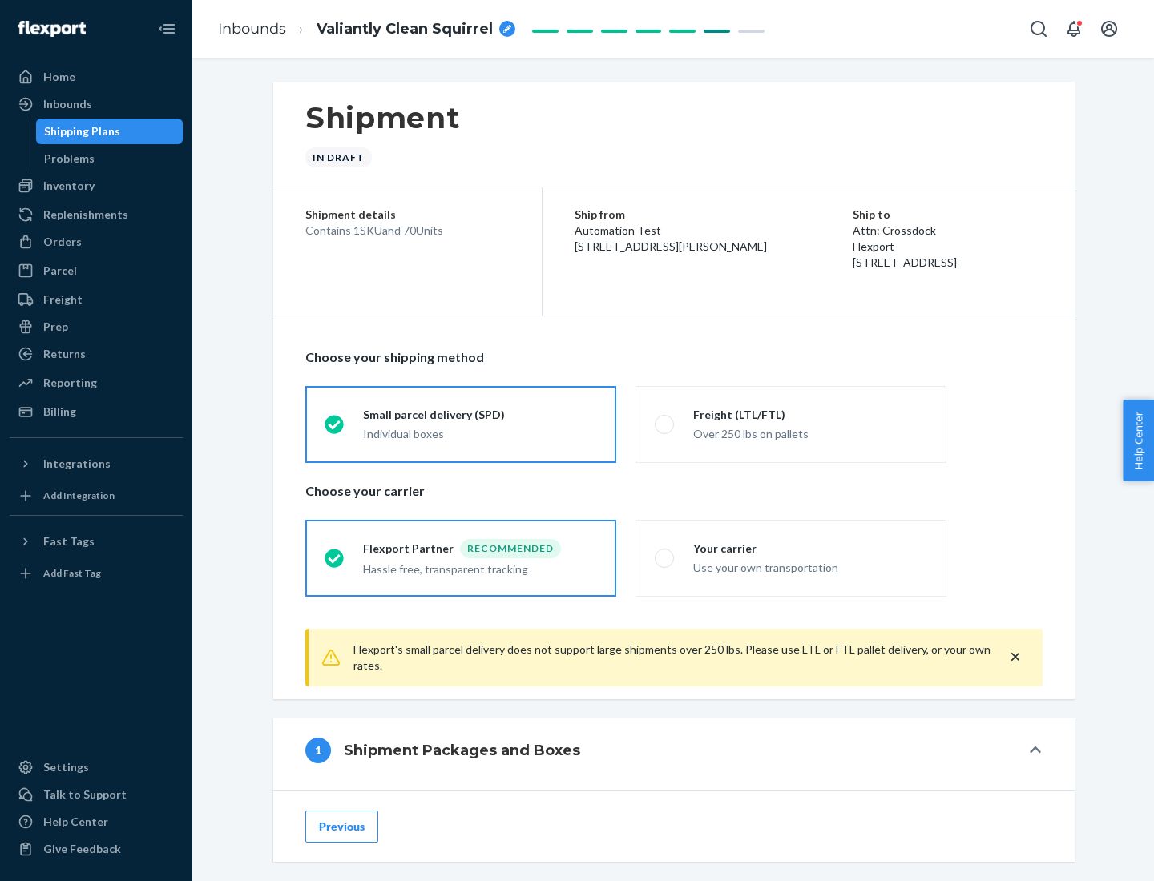
click at [791, 424] on div "Over 250 lbs on pallets" at bounding box center [810, 432] width 234 height 19
click at [665, 424] on input "Freight (LTL/FTL) Over 250 lbs on pallets" at bounding box center [660, 424] width 10 height 10
radio input "true"
radio input "false"
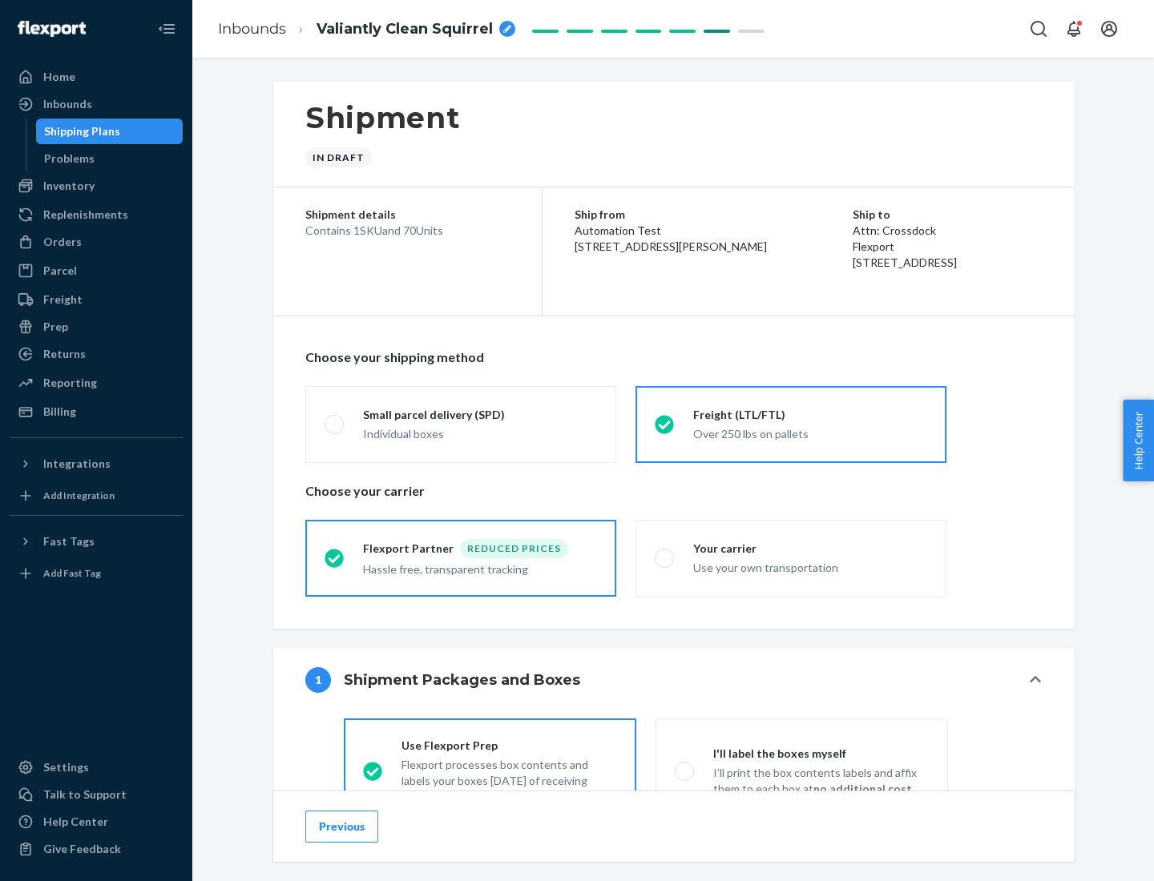
scroll to position [89, 0]
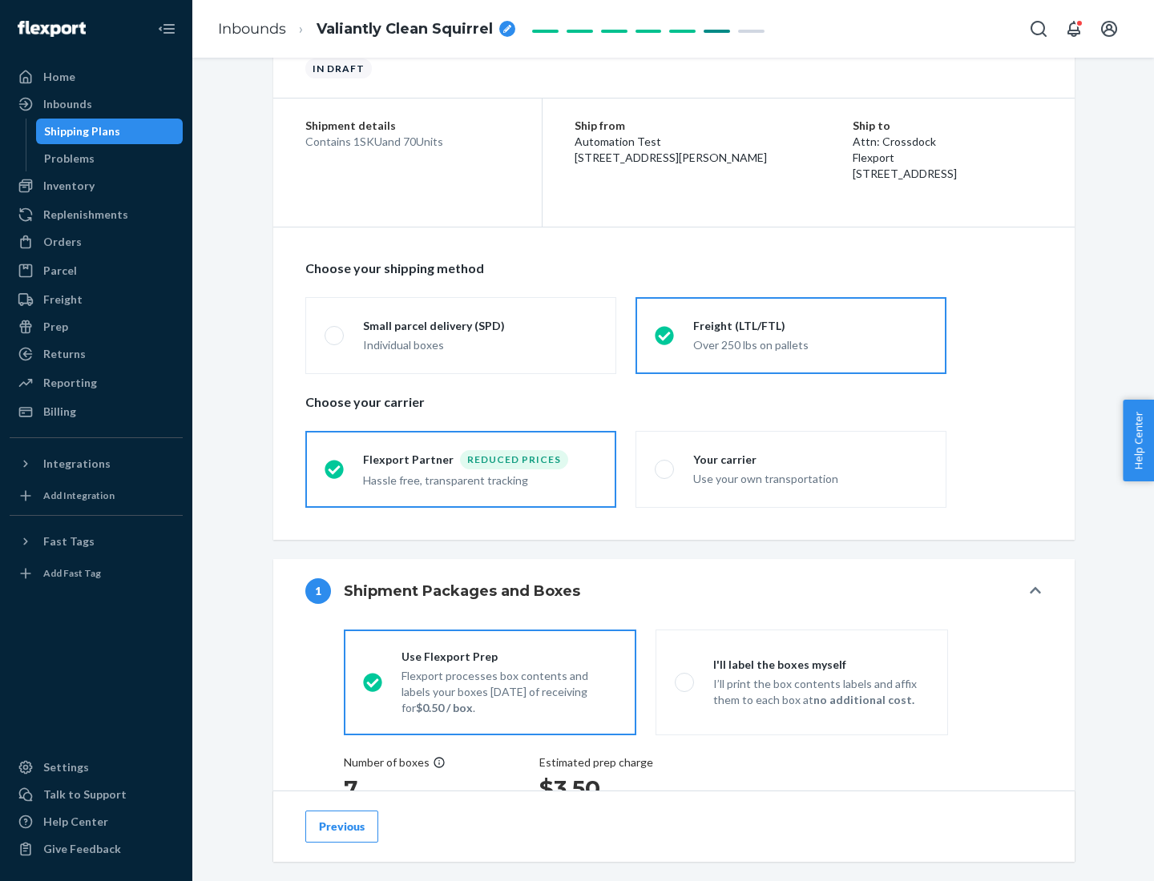
click at [791, 469] on div "Use your own transportation" at bounding box center [810, 477] width 234 height 19
click at [665, 469] on input "Your carrier Use your own transportation" at bounding box center [660, 469] width 10 height 10
radio input "true"
radio input "false"
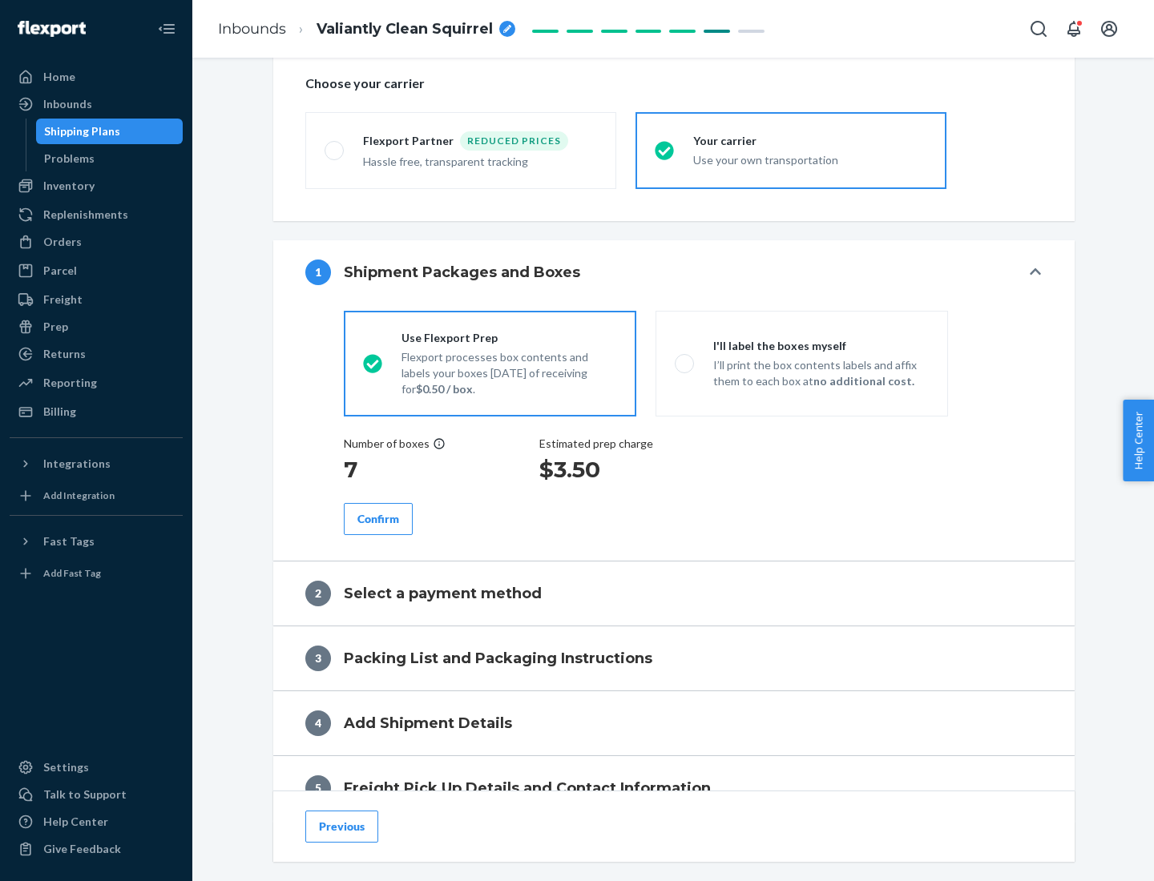
scroll to position [302, 0]
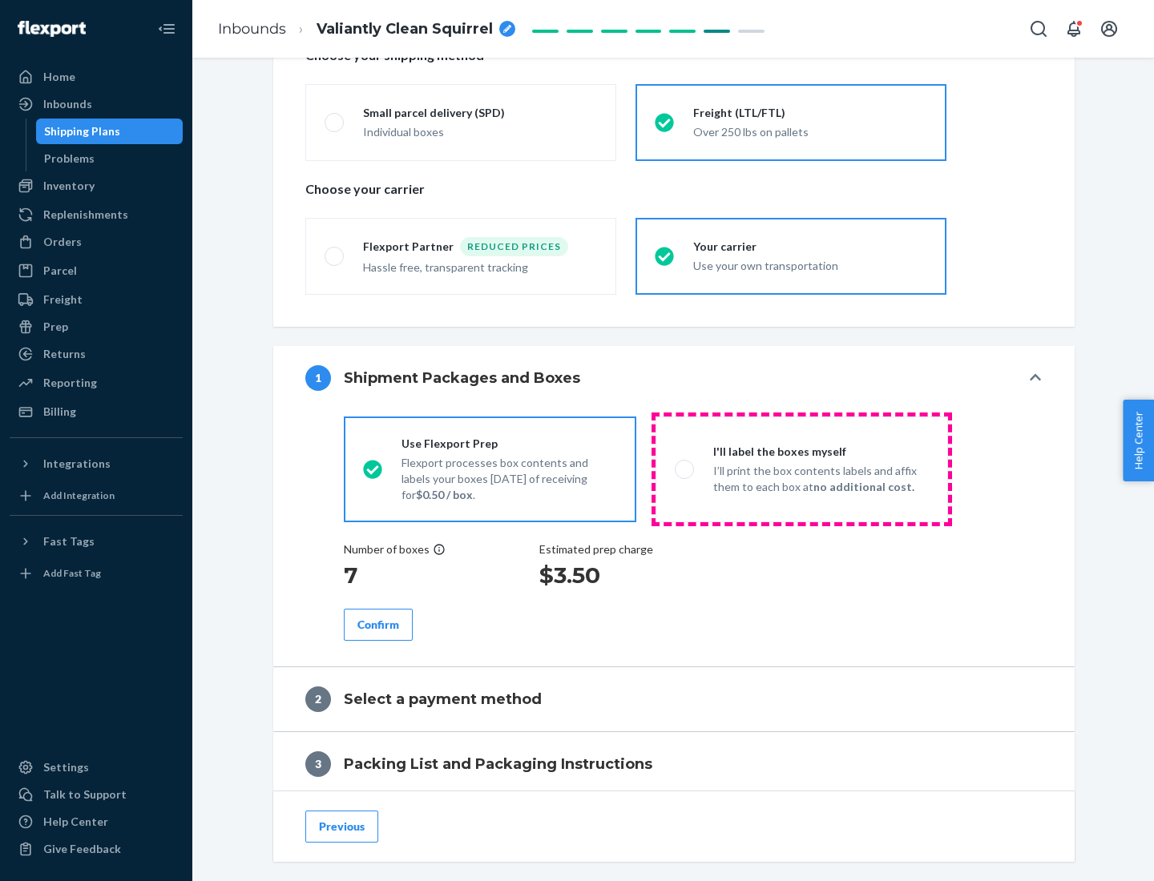
click at [801, 469] on p "I’ll print the box contents labels and affix them to each box at no additional …" at bounding box center [821, 479] width 216 height 32
click at [685, 469] on input "I'll label the boxes myself I’ll print the box contents labels and affix them t…" at bounding box center [680, 469] width 10 height 10
radio input "true"
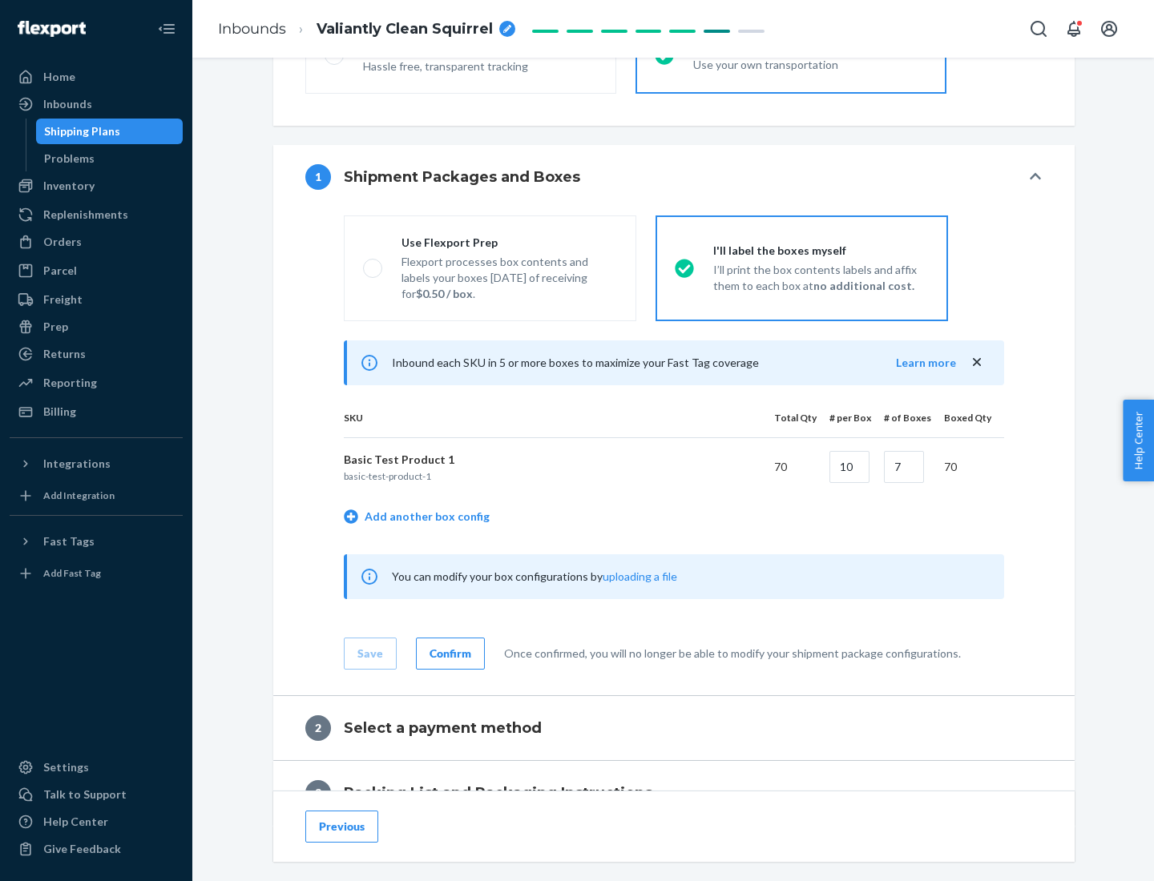
scroll to position [276, 0]
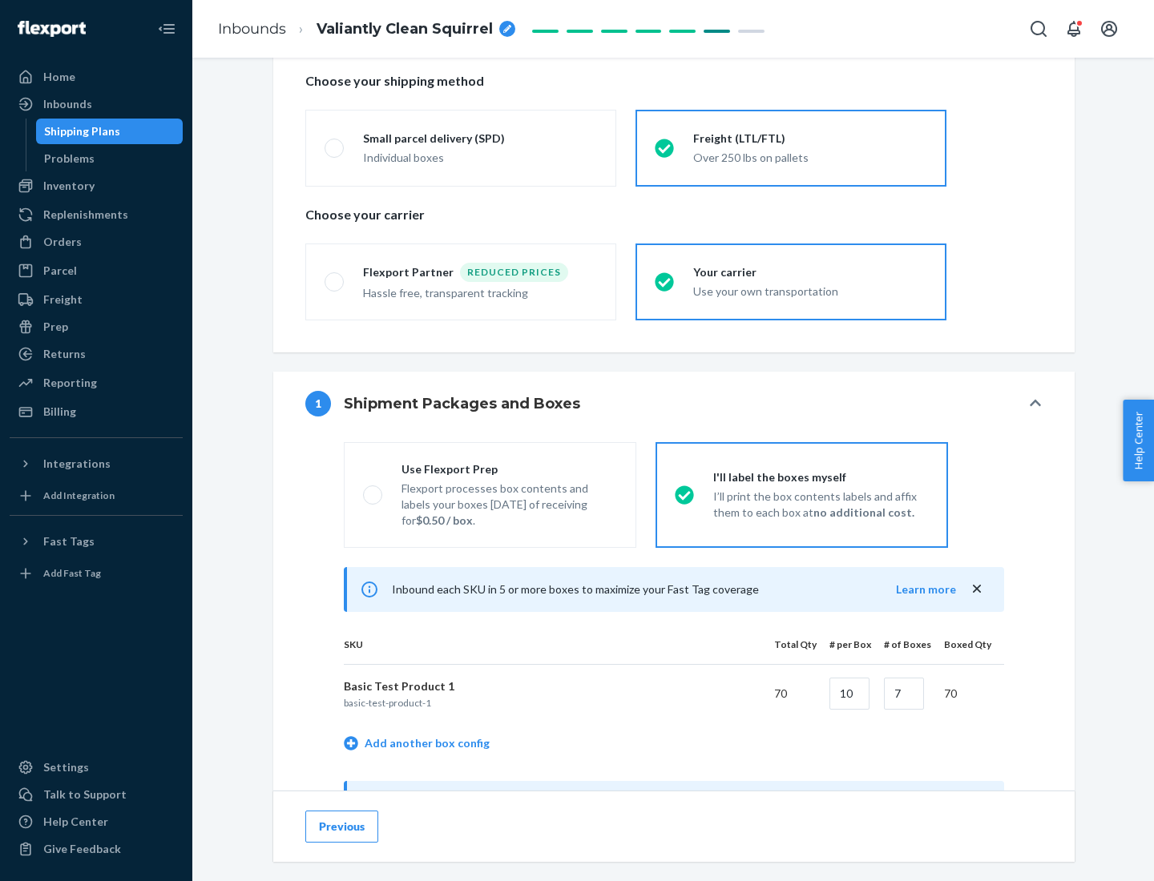
click at [509, 469] on div "Use Flexport Prep" at bounding box center [509, 470] width 216 height 16
click at [373, 490] on input "Use Flexport Prep Flexport processes box contents and labels your boxes [DATE] …" at bounding box center [368, 495] width 10 height 10
radio input "true"
radio input "false"
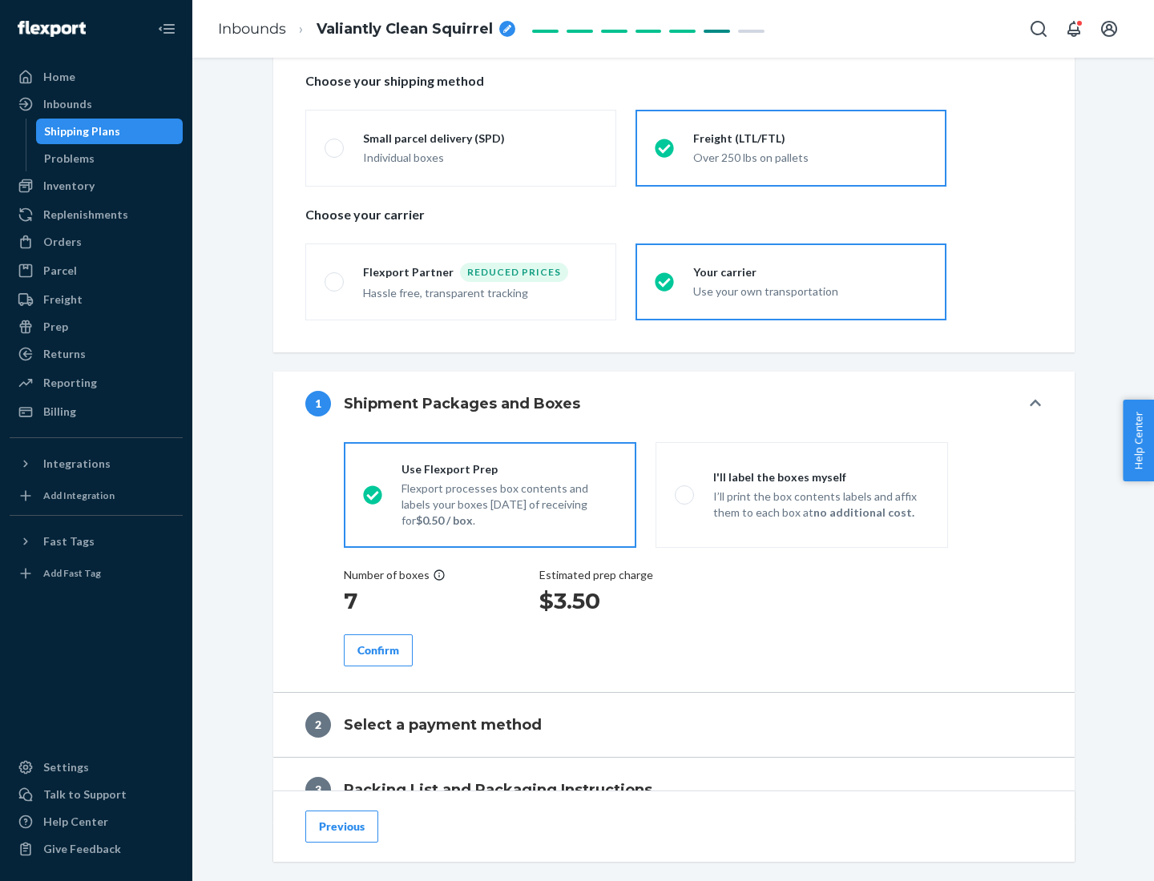
scroll to position [458, 0]
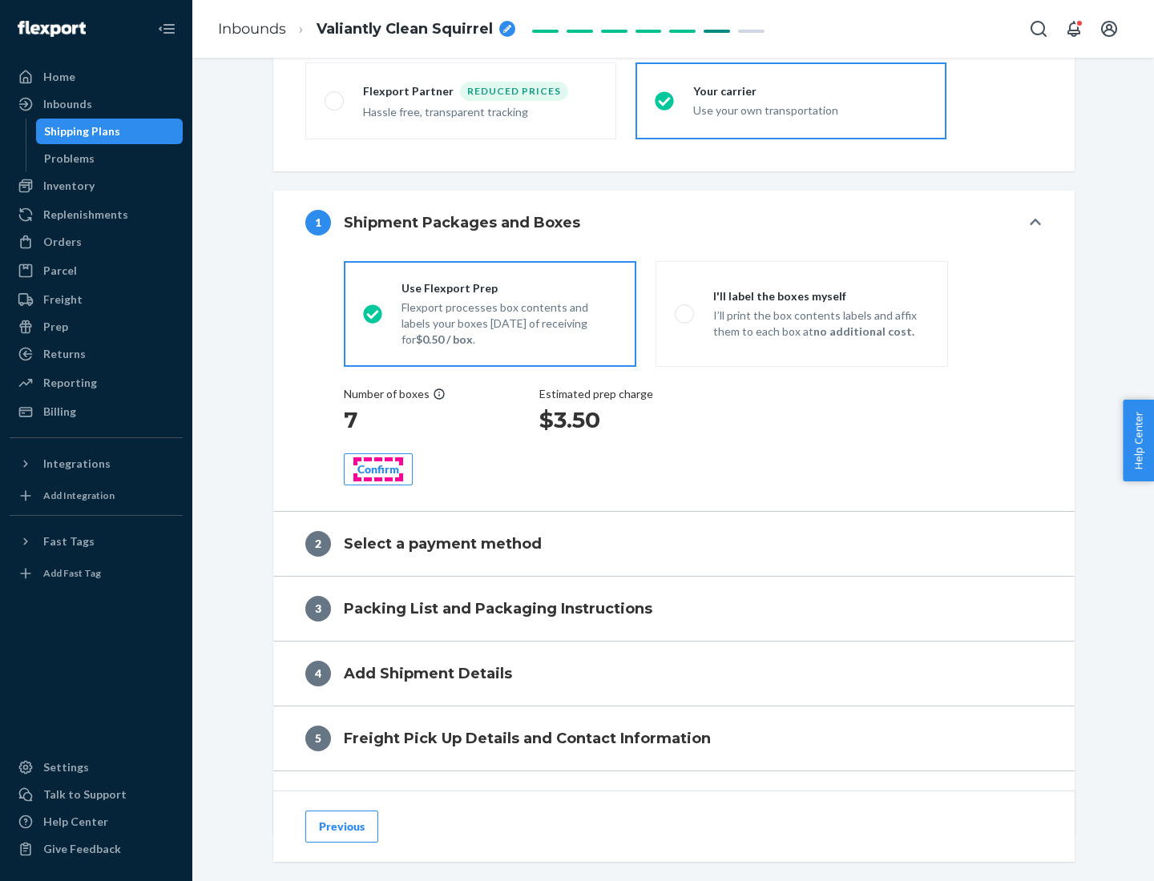
click at [378, 469] on div "Confirm" at bounding box center [378, 470] width 42 height 16
radio input "false"
